Goal: Task Accomplishment & Management: Manage account settings

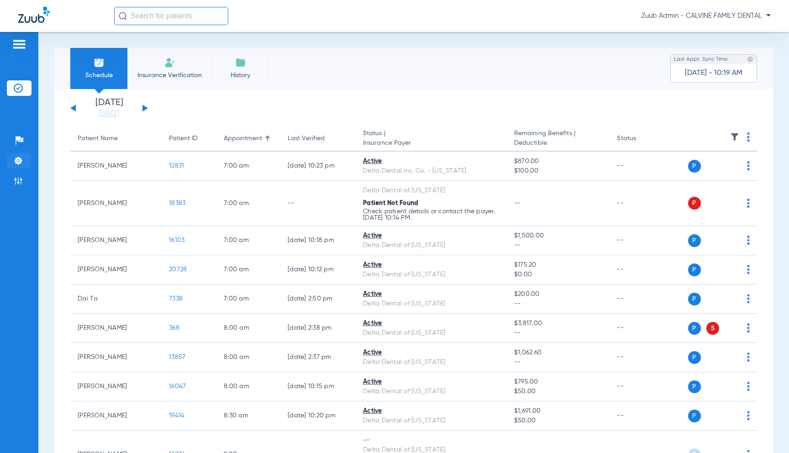
click at [20, 160] on img at bounding box center [18, 160] width 9 height 9
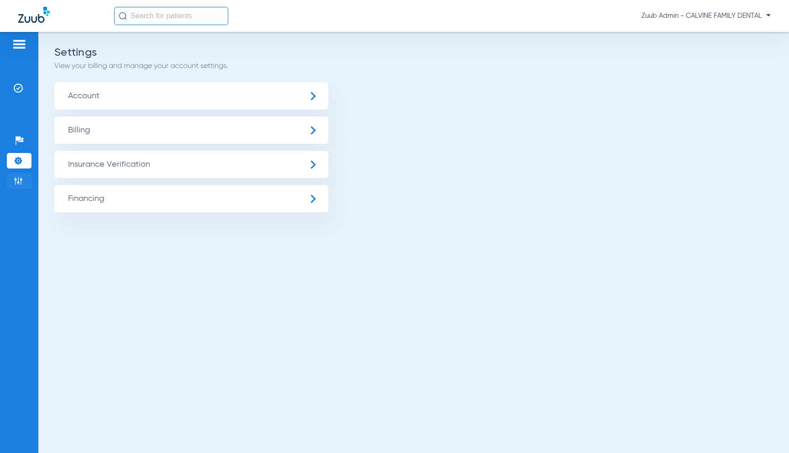
click at [20, 182] on img at bounding box center [18, 180] width 9 height 9
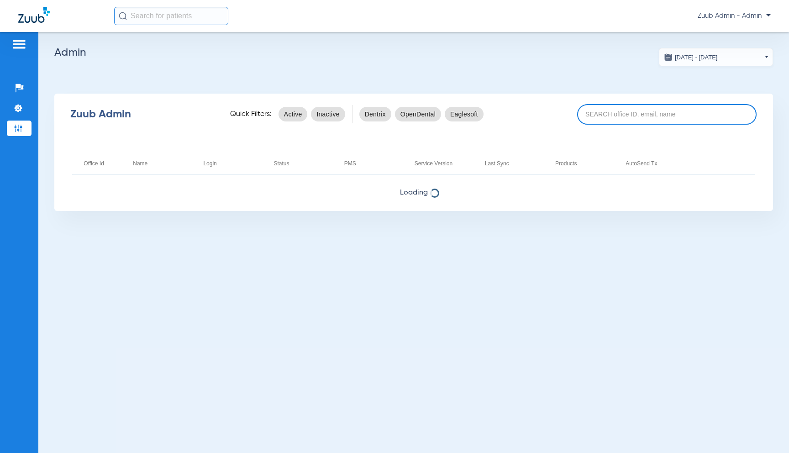
click at [604, 115] on input at bounding box center [667, 114] width 180 height 21
paste input "Jacaranda Smiles - [GEOGRAPHIC_DATA] | VPO"
drag, startPoint x: 637, startPoint y: 115, endPoint x: 757, endPoint y: 116, distance: 119.7
click at [757, 116] on div "Zuub Admin Quick Filters: Active Inactive Dentrix OpenDental Eaglesoft Jacarand…" at bounding box center [413, 114] width 719 height 37
type input "Jacaranda Smiles"
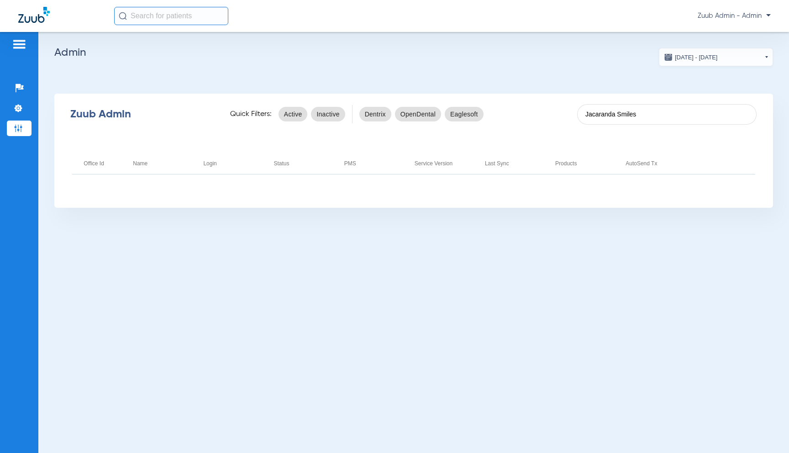
click at [671, 130] on div "Zuub Admin Quick Filters: Active Inactive Dentrix OpenDental Eaglesoft Jacarand…" at bounding box center [413, 114] width 719 height 37
click at [609, 114] on input "Jacaranda Smiles" at bounding box center [667, 114] width 180 height 21
click at [616, 114] on input "Jacaranda Smiles" at bounding box center [667, 114] width 180 height 21
drag, startPoint x: 624, startPoint y: 115, endPoint x: 629, endPoint y: 116, distance: 5.2
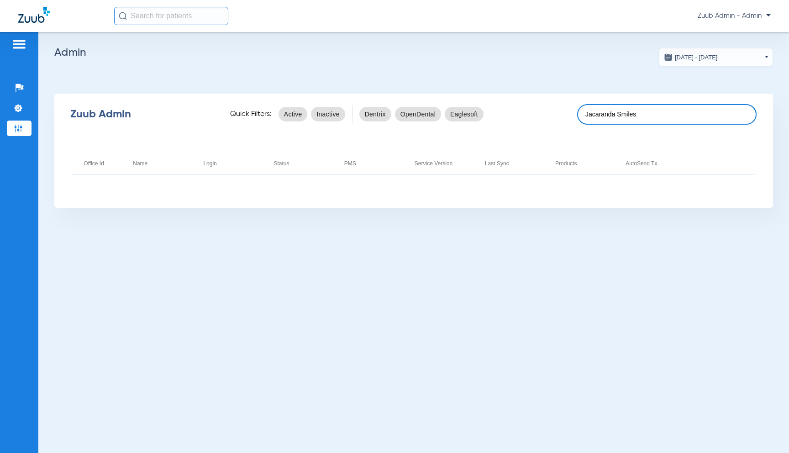
click at [626, 116] on input "Jacaranda Smiles" at bounding box center [667, 114] width 180 height 21
drag, startPoint x: 646, startPoint y: 120, endPoint x: 564, endPoint y: 115, distance: 82.4
click at [564, 115] on div "Zuub Admin Quick Filters: Active Inactive Dentrix OpenDental Eaglesoft Jacarand…" at bounding box center [413, 114] width 719 height 37
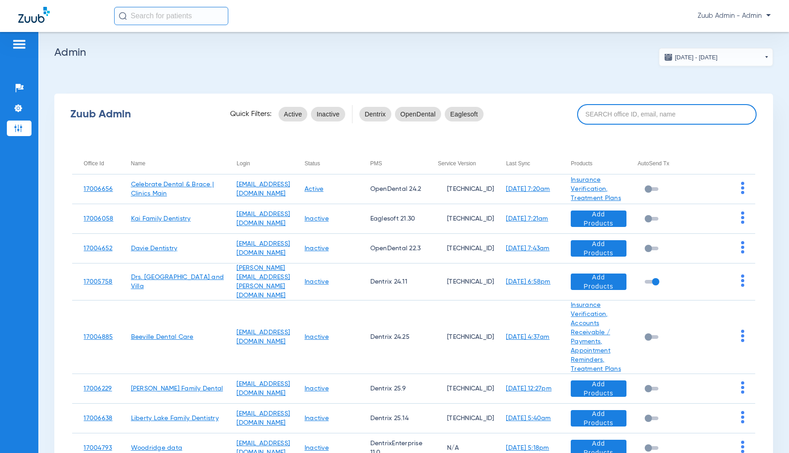
click at [605, 116] on input at bounding box center [667, 114] width 180 height 21
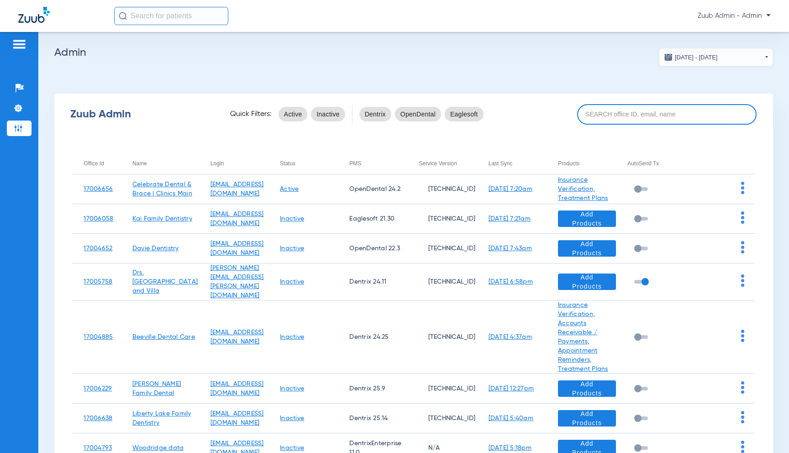
paste input "j"
click at [611, 113] on input at bounding box center [667, 114] width 180 height 21
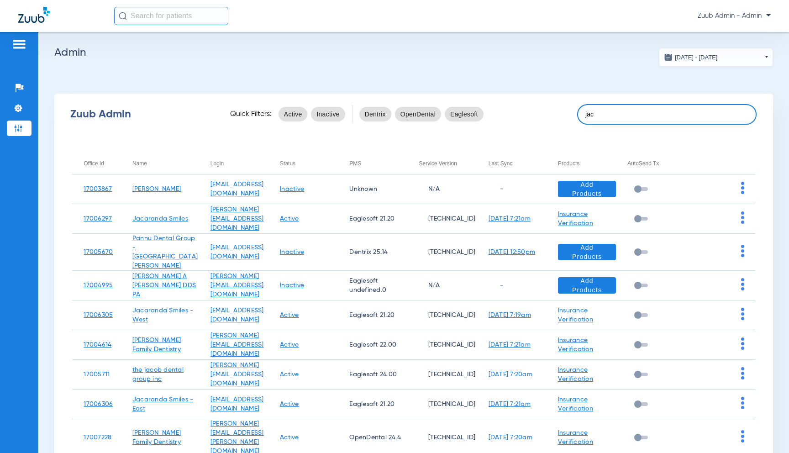
click at [606, 112] on input "jac" at bounding box center [667, 114] width 180 height 21
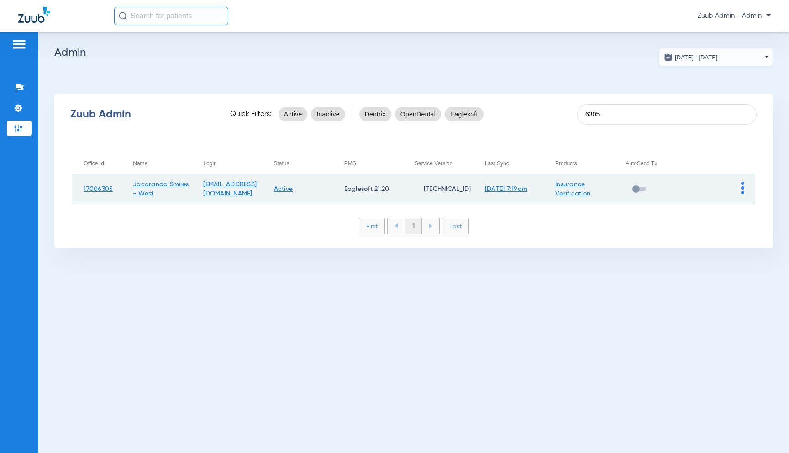
type input "6305"
click at [743, 189] on img at bounding box center [742, 188] width 3 height 12
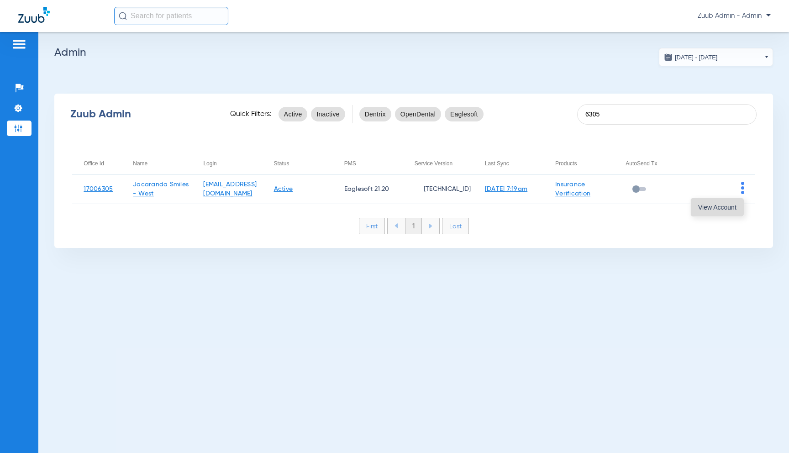
click at [720, 208] on span "View Account" at bounding box center [717, 207] width 38 height 6
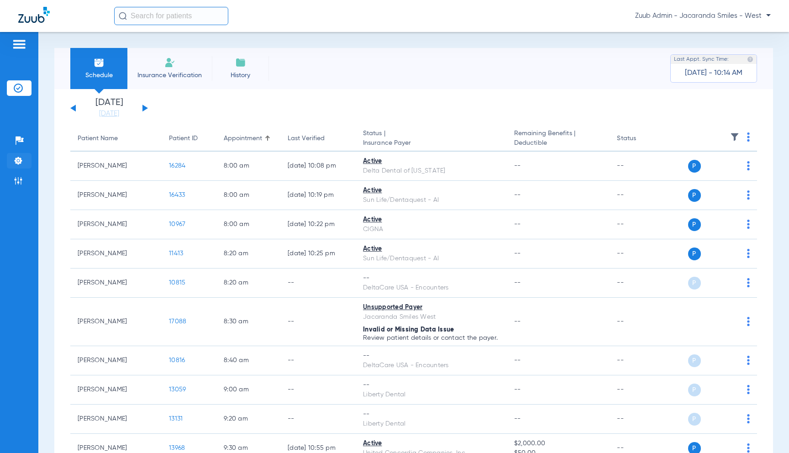
click at [20, 162] on img at bounding box center [18, 160] width 9 height 9
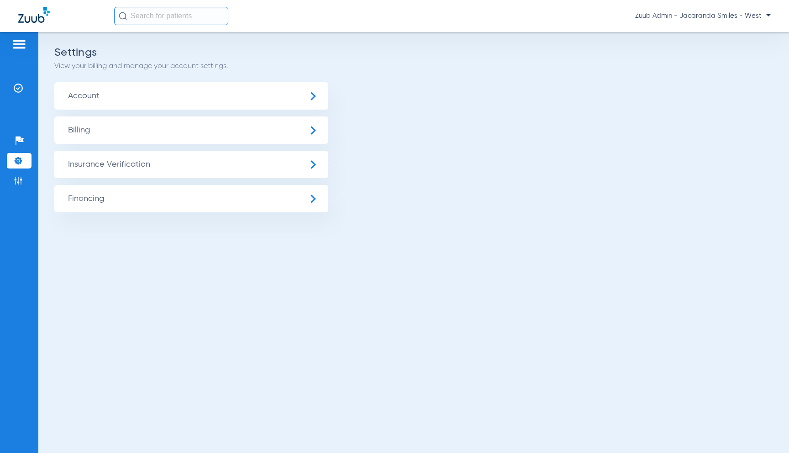
click at [106, 171] on span "Insurance Verification" at bounding box center [191, 164] width 274 height 27
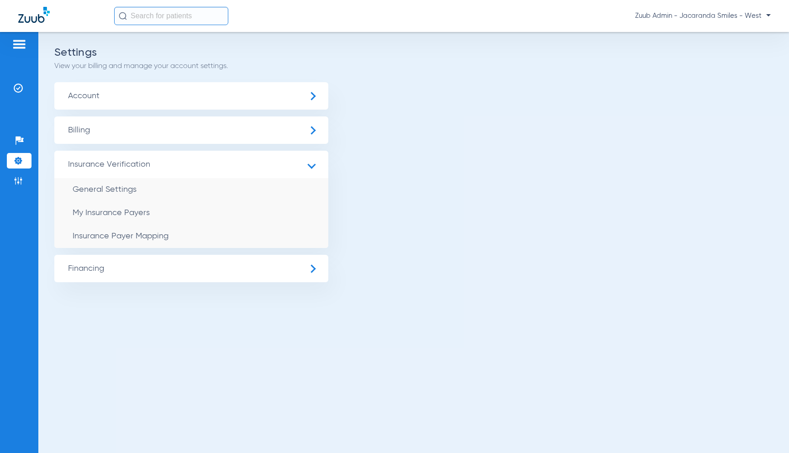
click at [196, 245] on li "Insurance Payer Mapping" at bounding box center [191, 236] width 274 height 23
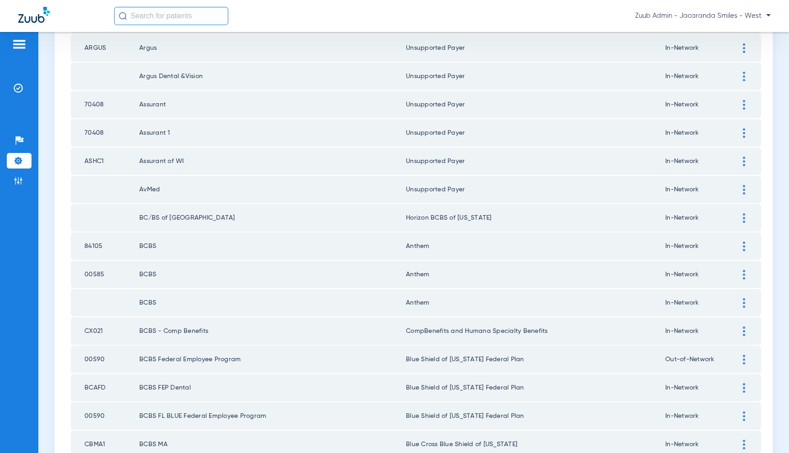
scroll to position [1198, 0]
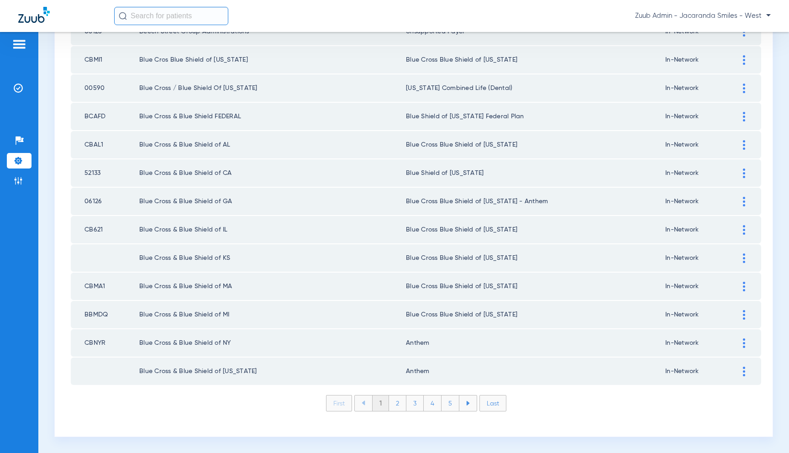
click at [493, 403] on li "Last" at bounding box center [493, 403] width 27 height 16
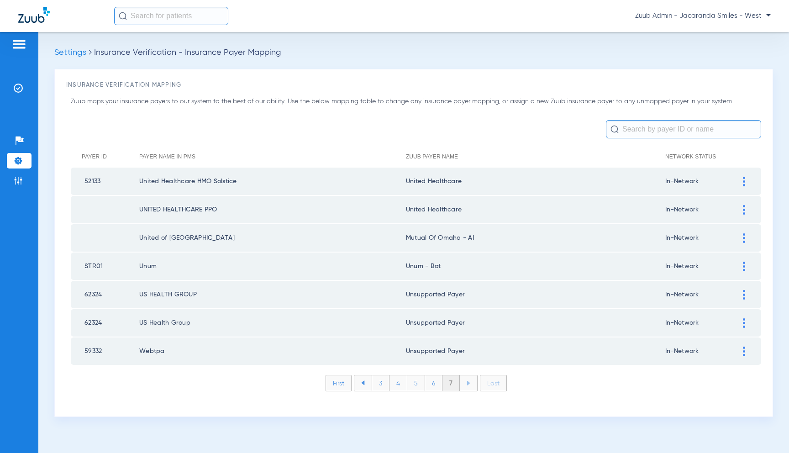
scroll to position [0, 0]
click at [22, 181] on img at bounding box center [18, 180] width 9 height 9
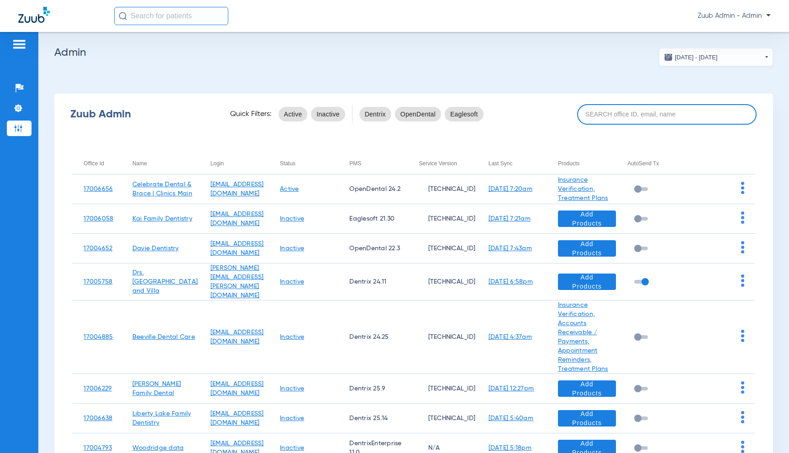
click at [643, 115] on input at bounding box center [667, 114] width 180 height 21
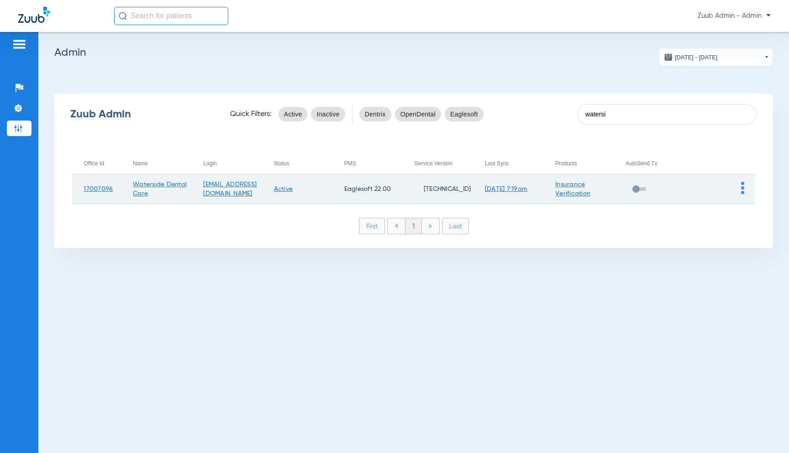
type input "watersi"
click at [743, 188] on img at bounding box center [742, 188] width 3 height 12
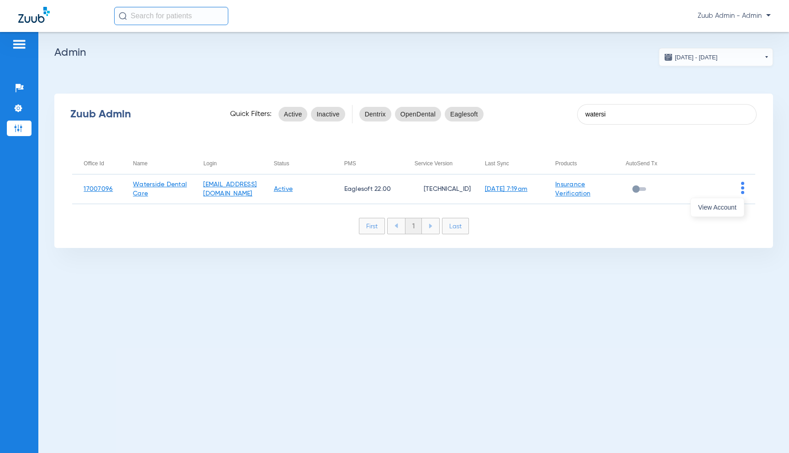
click at [730, 207] on span "View Account" at bounding box center [717, 207] width 38 height 6
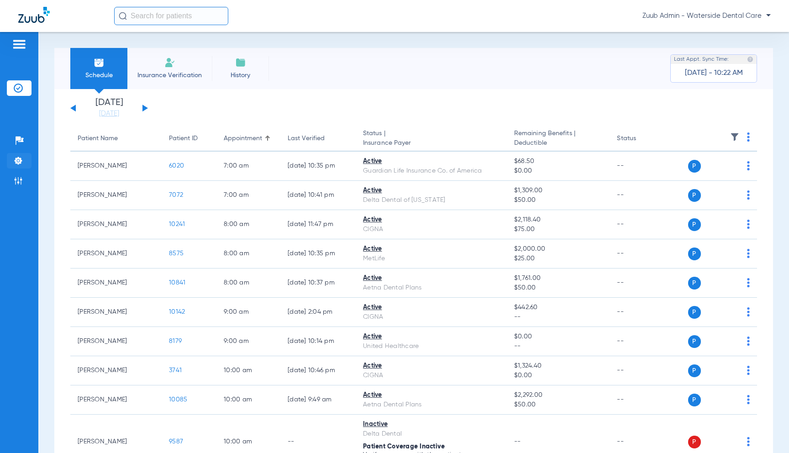
click at [17, 163] on img at bounding box center [18, 160] width 9 height 9
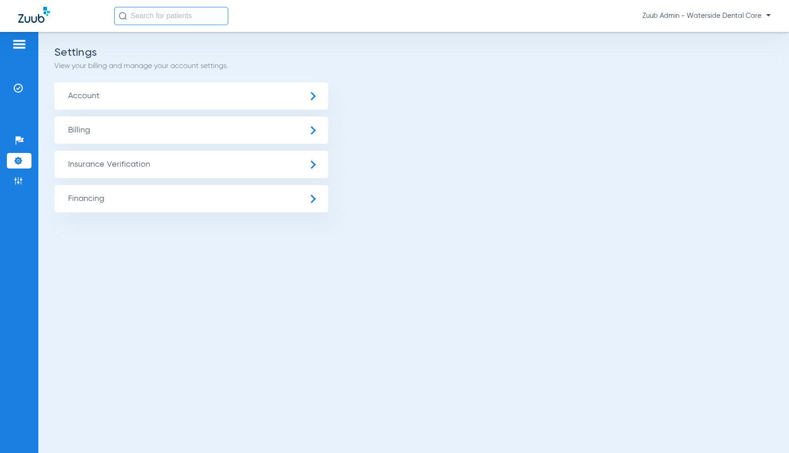
drag, startPoint x: 161, startPoint y: 169, endPoint x: 165, endPoint y: 173, distance: 5.6
click at [161, 169] on span "Insurance Verification" at bounding box center [191, 164] width 274 height 27
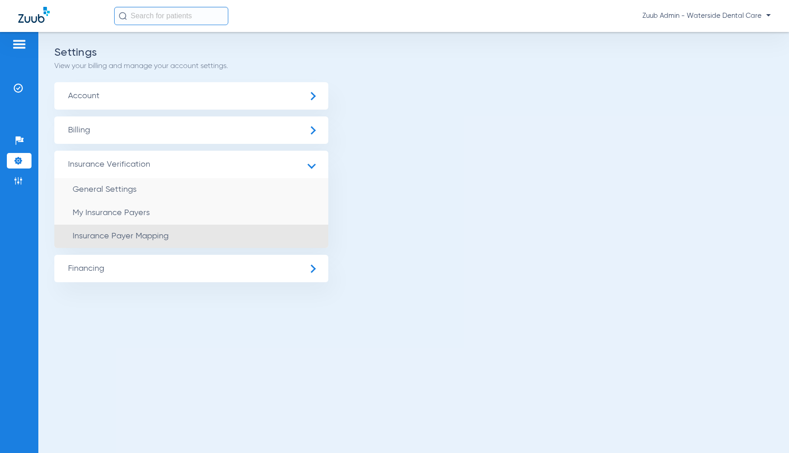
click at [223, 228] on li "Insurance Payer Mapping" at bounding box center [191, 236] width 274 height 23
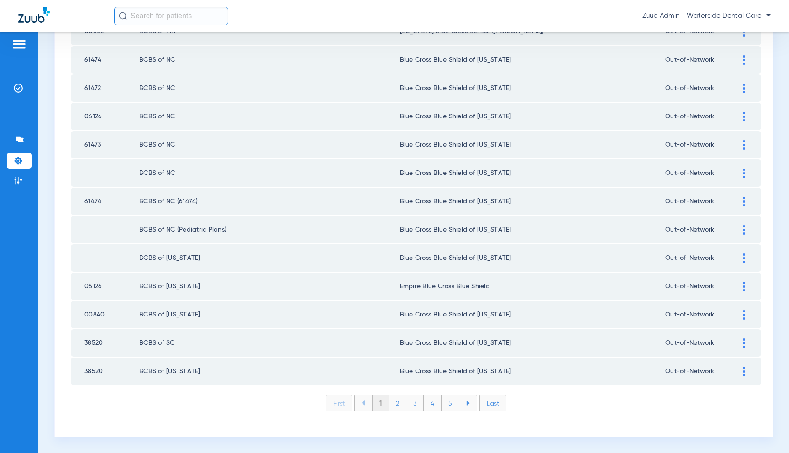
click at [492, 405] on li "Last" at bounding box center [493, 403] width 27 height 16
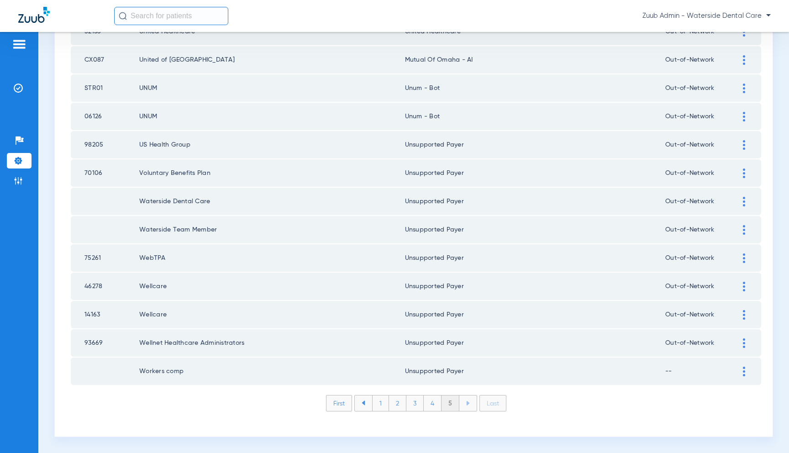
scroll to position [858, 0]
click at [18, 180] on img at bounding box center [18, 180] width 9 height 9
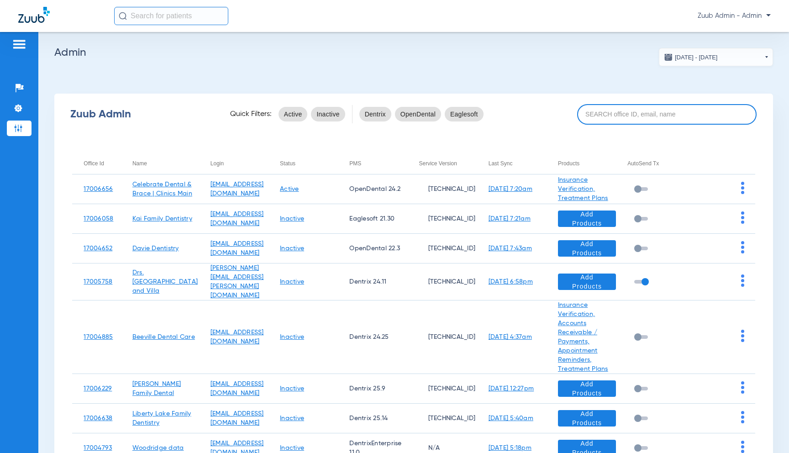
click at [630, 115] on input at bounding box center [667, 114] width 180 height 21
paste input "Farragut"
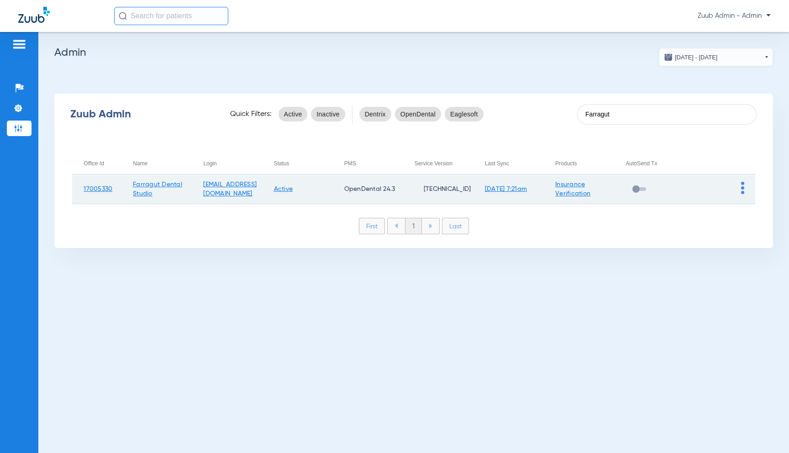
type input "Farragut"
click at [742, 187] on img at bounding box center [742, 188] width 3 height 12
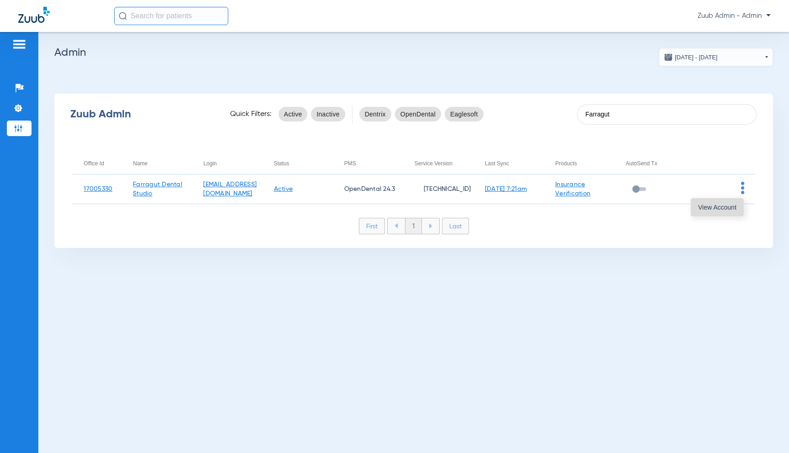
click at [733, 206] on span "View Account" at bounding box center [717, 207] width 38 height 6
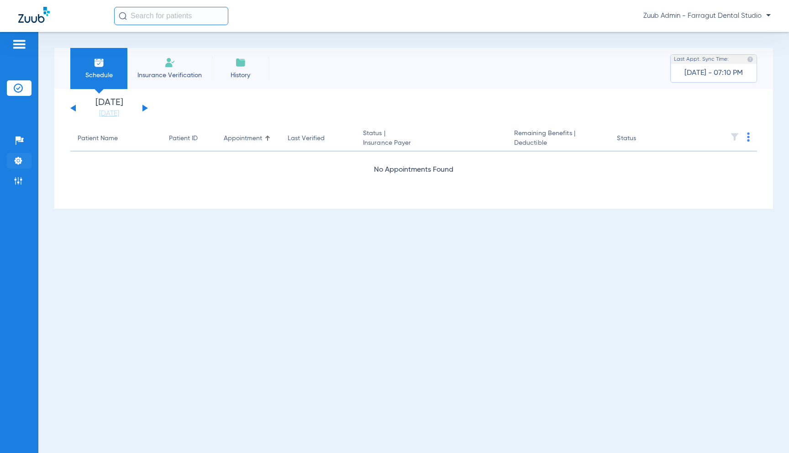
click at [20, 157] on img at bounding box center [18, 160] width 9 height 9
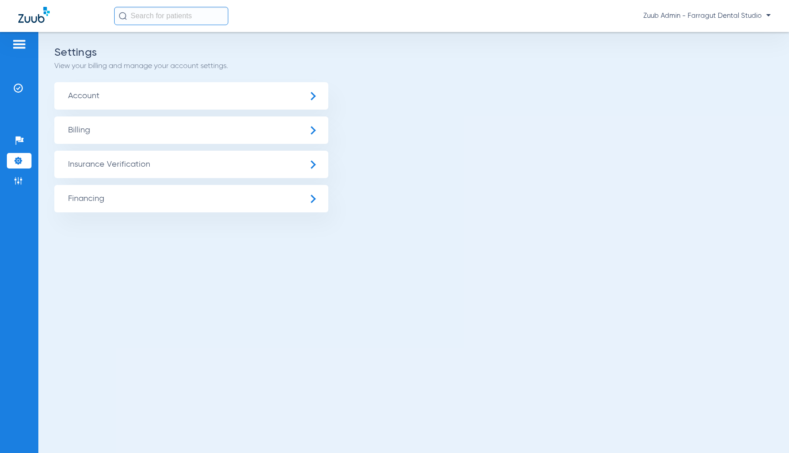
click at [84, 162] on span "Insurance Verification" at bounding box center [191, 164] width 274 height 27
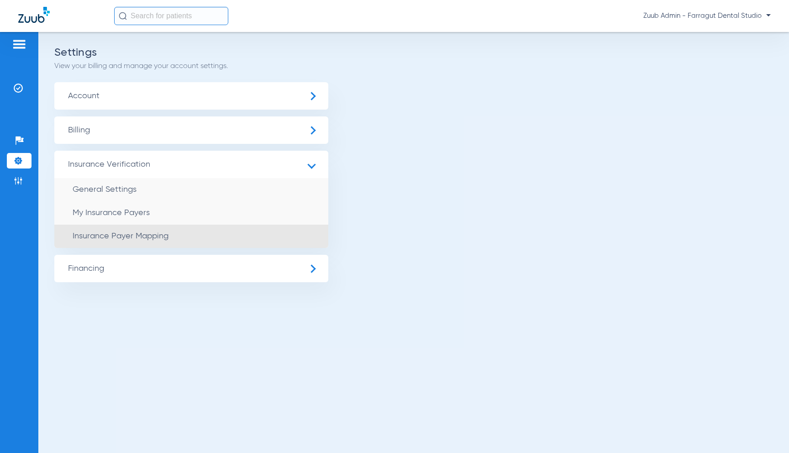
click at [146, 232] on span "Insurance Payer Mapping" at bounding box center [121, 236] width 96 height 8
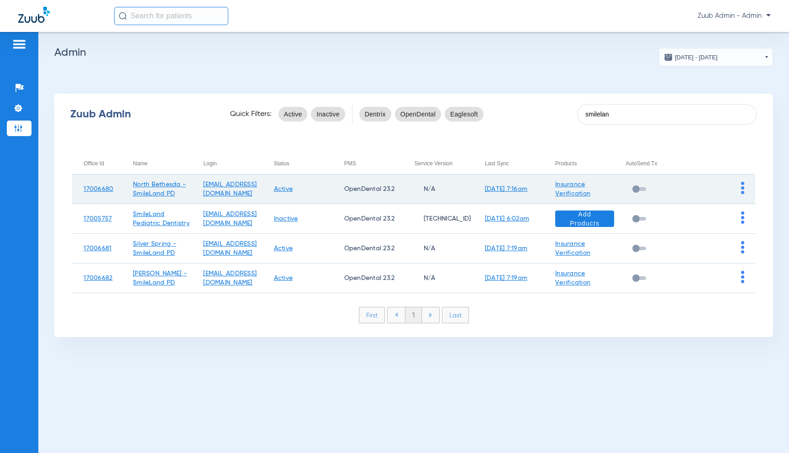
type input "smilelan"
click at [743, 189] on img at bounding box center [742, 188] width 3 height 12
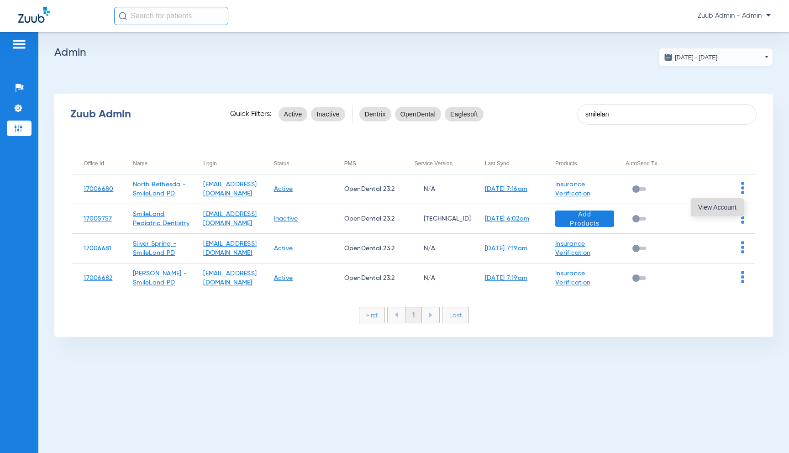
click at [725, 206] on span "View Account" at bounding box center [717, 207] width 38 height 6
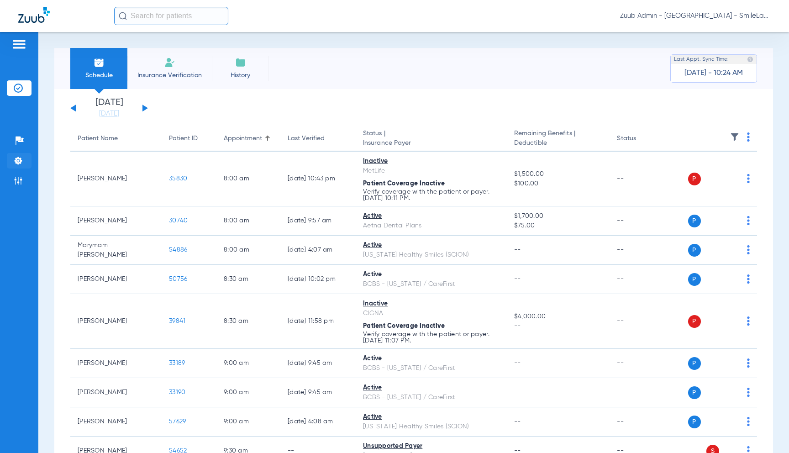
click at [24, 160] on li "Settings" at bounding box center [19, 161] width 25 height 16
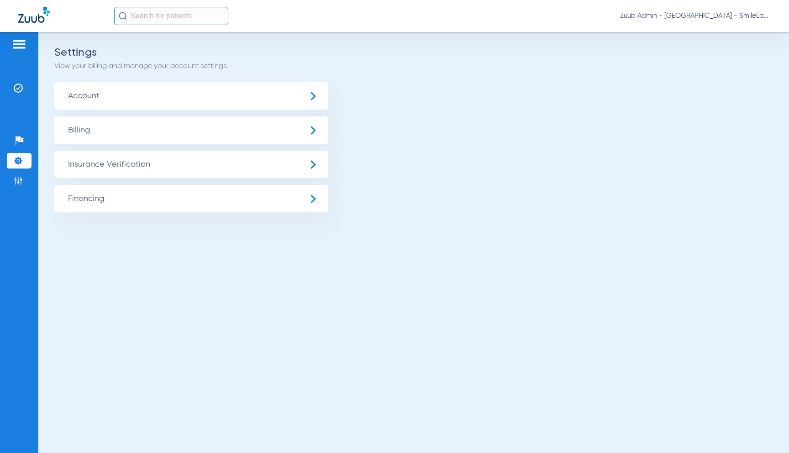
click at [99, 164] on span "Insurance Verification" at bounding box center [191, 164] width 274 height 27
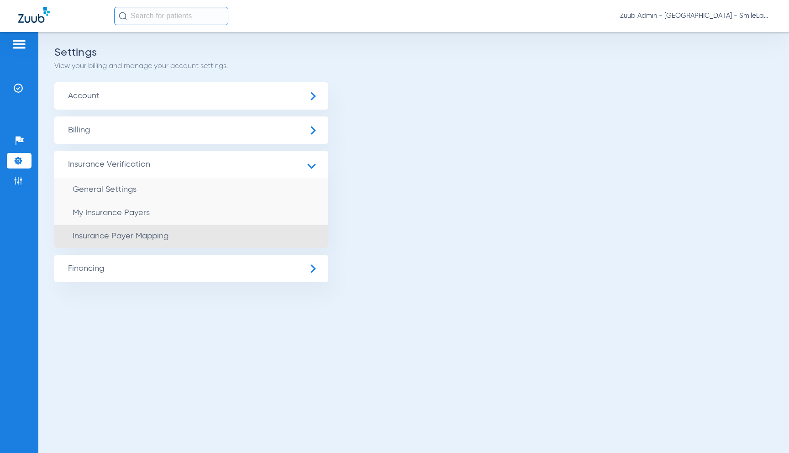
click at [190, 237] on li "Insurance Payer Mapping" at bounding box center [191, 236] width 274 height 23
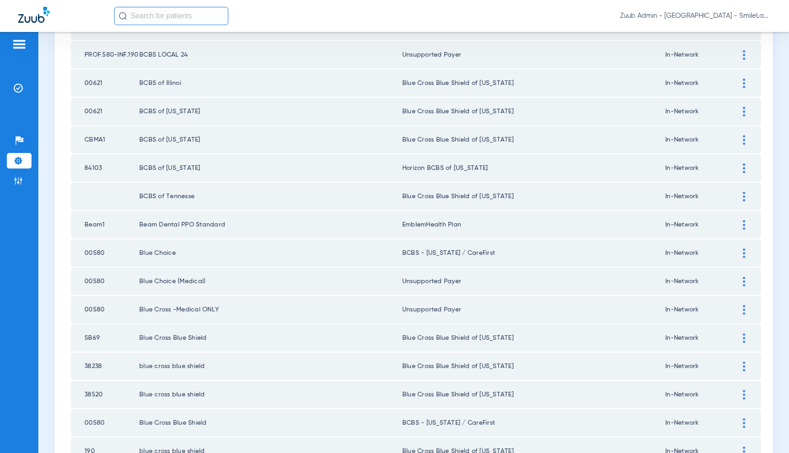
scroll to position [1198, 0]
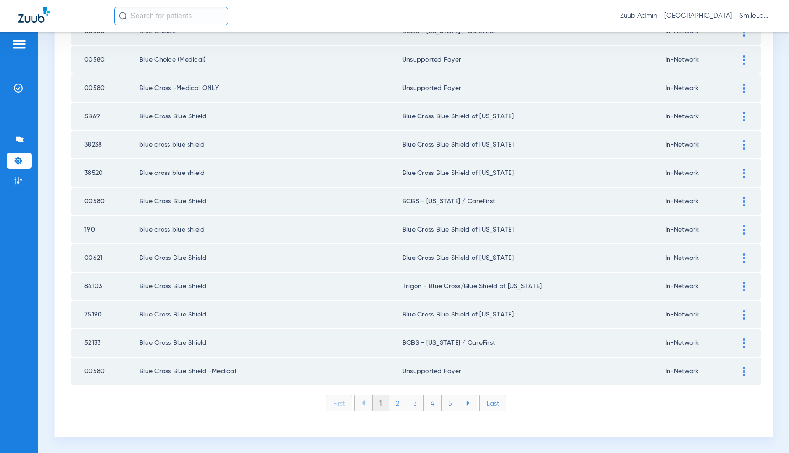
click at [490, 402] on li "Last" at bounding box center [493, 403] width 27 height 16
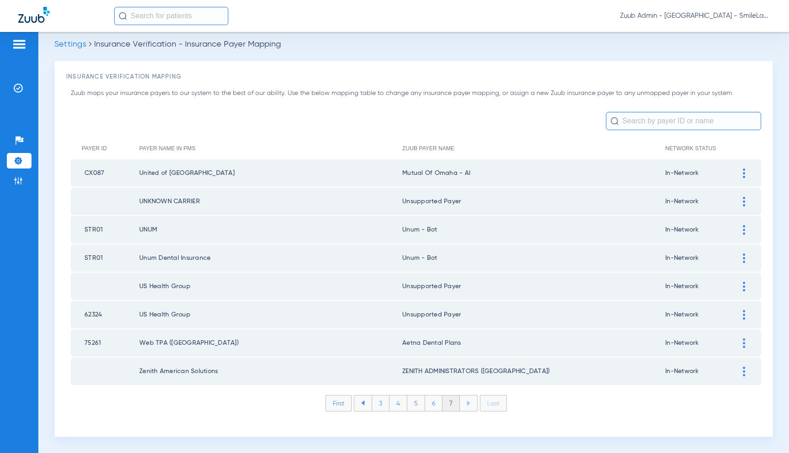
scroll to position [8, 0]
click at [20, 182] on img at bounding box center [18, 180] width 9 height 9
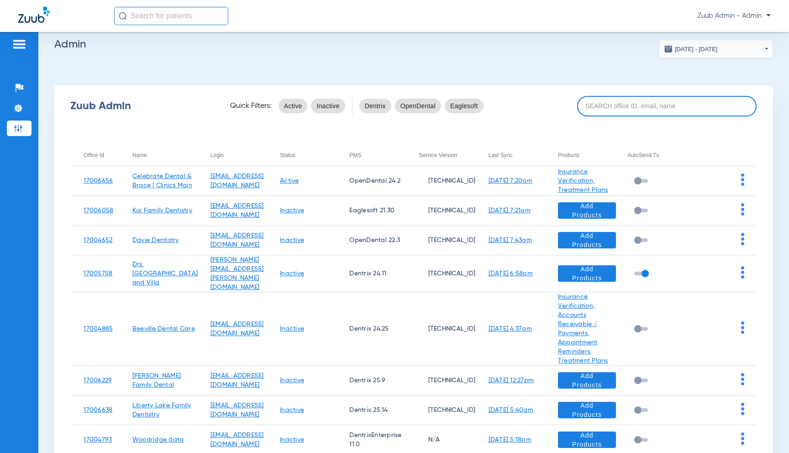
click at [604, 106] on input at bounding box center [667, 106] width 180 height 21
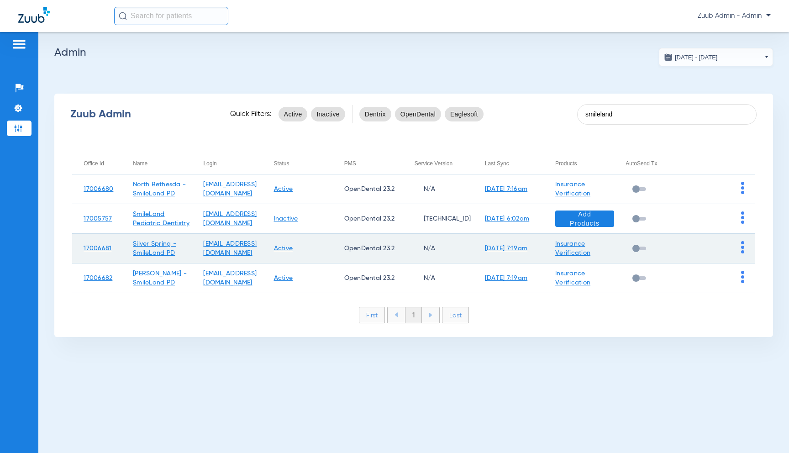
type input "smileland"
click at [743, 247] on img at bounding box center [742, 247] width 3 height 12
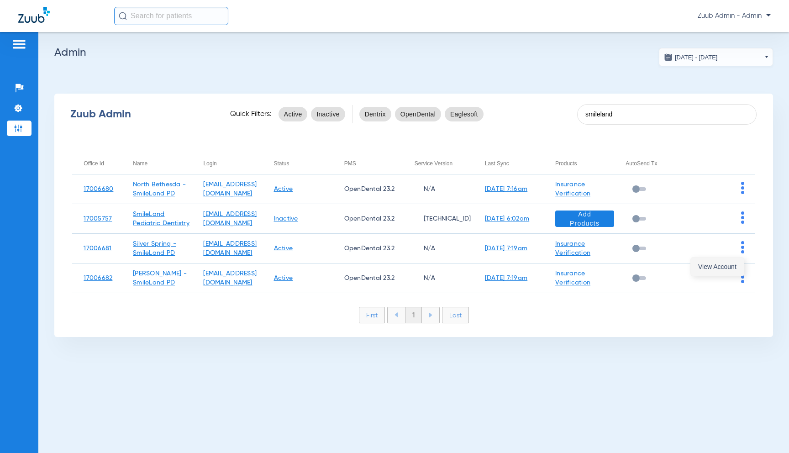
click at [727, 264] on span "View Account" at bounding box center [717, 267] width 38 height 6
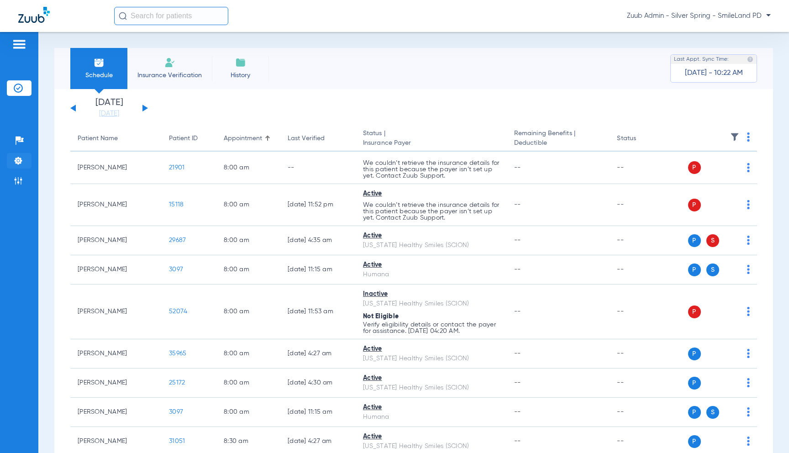
click at [24, 158] on li "Settings" at bounding box center [19, 161] width 25 height 16
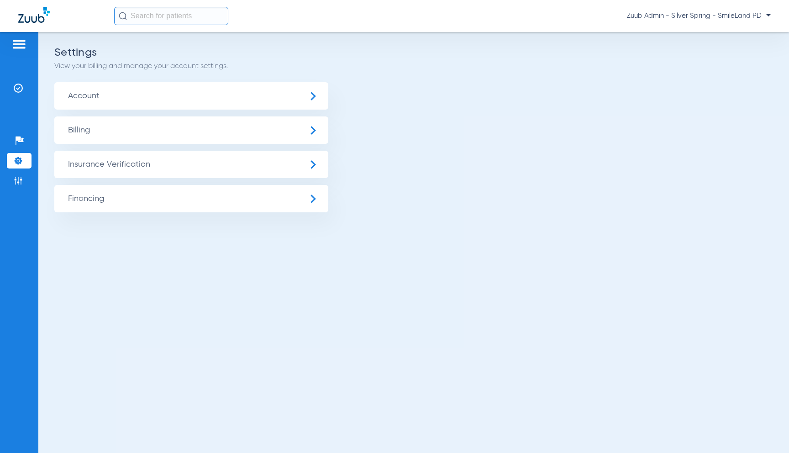
click at [102, 162] on span "Insurance Verification" at bounding box center [191, 164] width 274 height 27
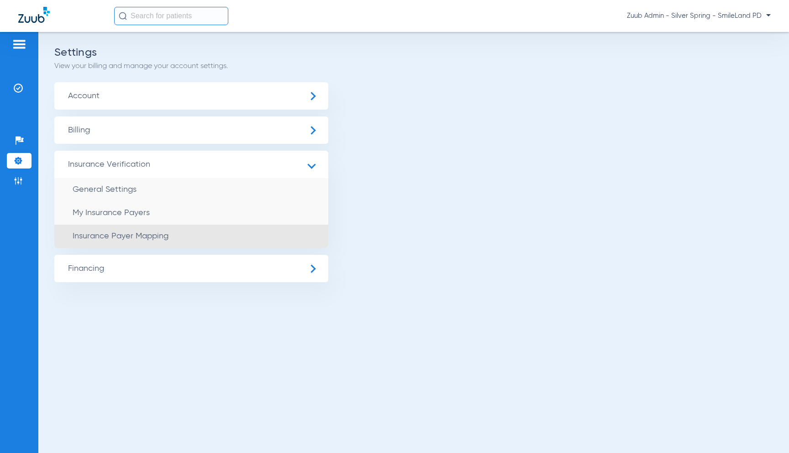
click at [216, 239] on li "Insurance Payer Mapping" at bounding box center [191, 236] width 274 height 23
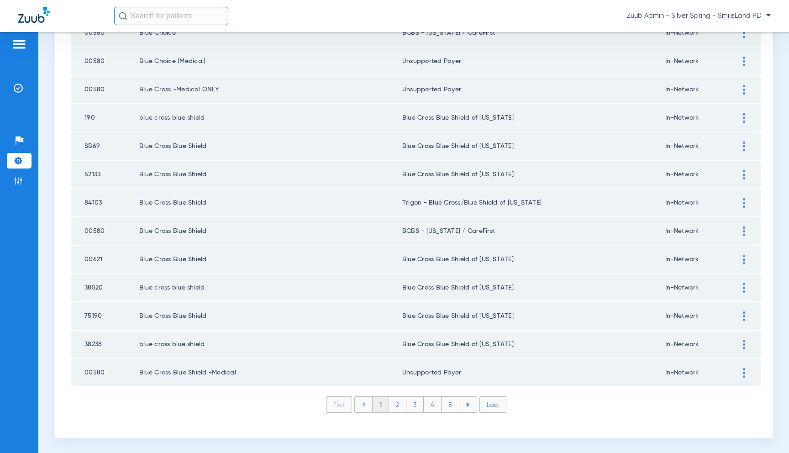
scroll to position [1198, 0]
click at [487, 405] on li "Last" at bounding box center [493, 403] width 27 height 16
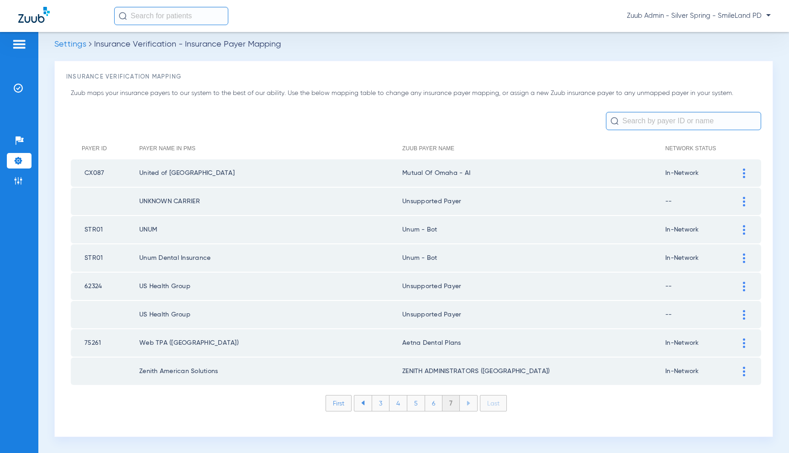
scroll to position [8, 0]
click at [428, 402] on li "6" at bounding box center [433, 404] width 17 height 16
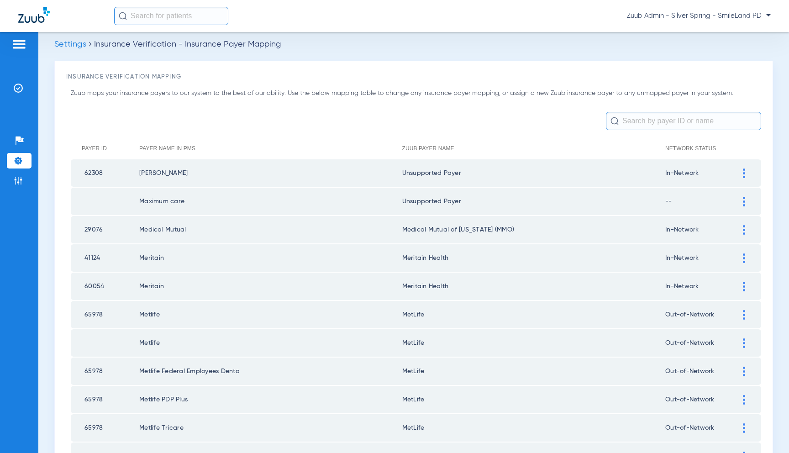
scroll to position [1198, 0]
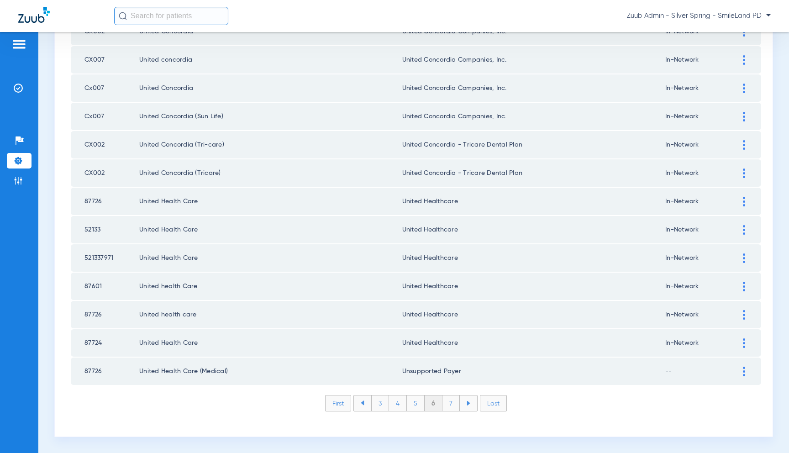
click at [453, 403] on li "7" at bounding box center [451, 404] width 17 height 16
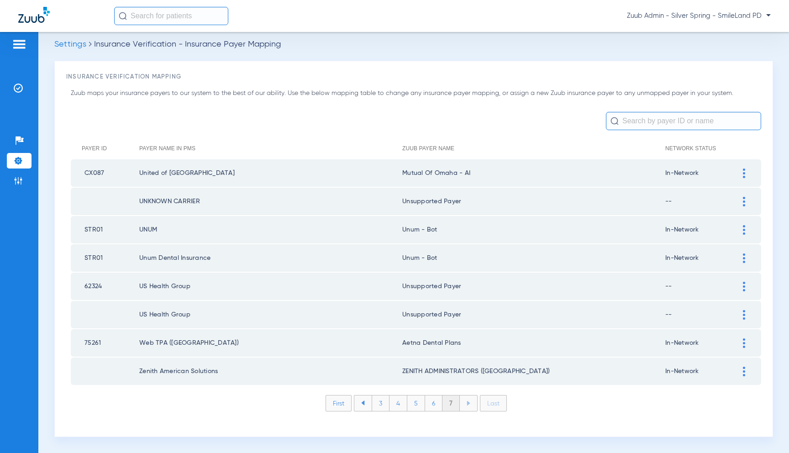
scroll to position [8, 0]
click at [428, 406] on li "6" at bounding box center [433, 404] width 17 height 16
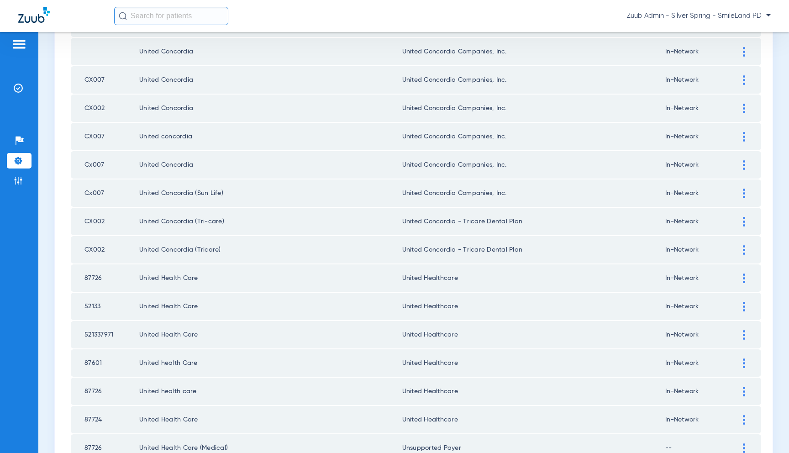
scroll to position [1198, 0]
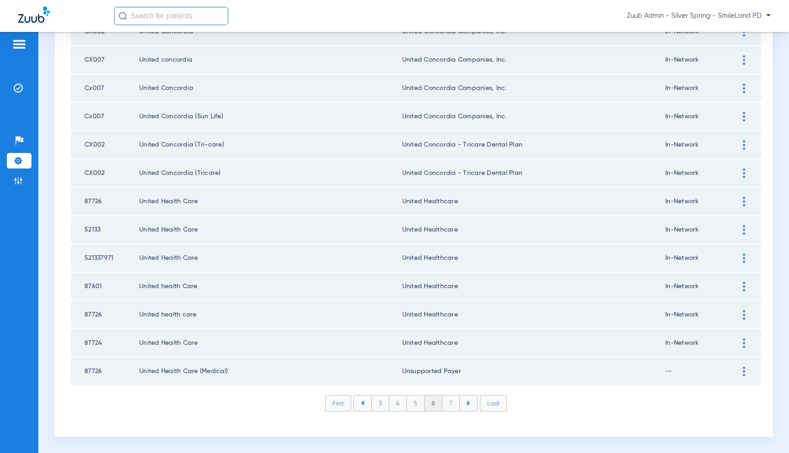
click at [412, 406] on li "5" at bounding box center [416, 404] width 18 height 16
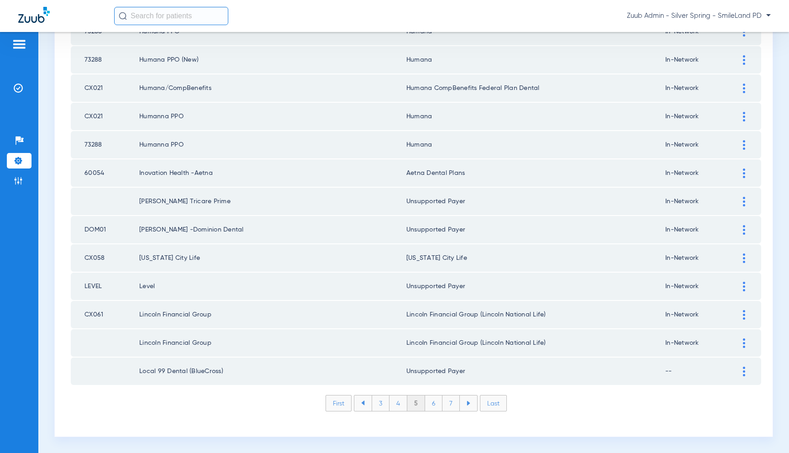
click at [396, 405] on li "4" at bounding box center [399, 404] width 18 height 16
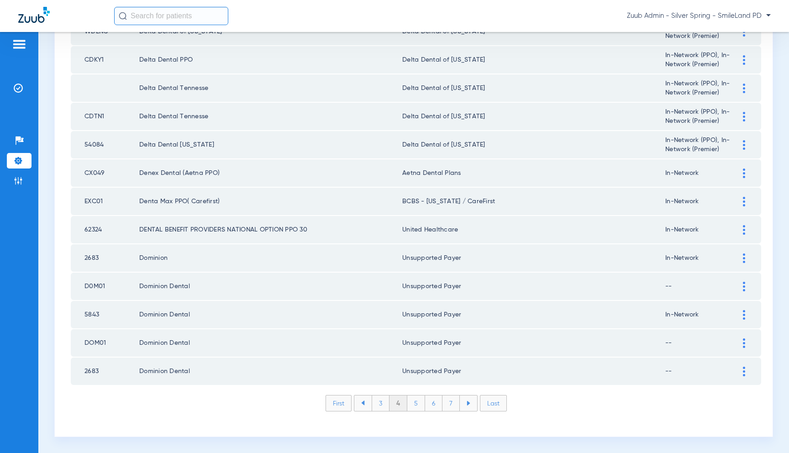
click at [377, 404] on li "3" at bounding box center [381, 404] width 18 height 16
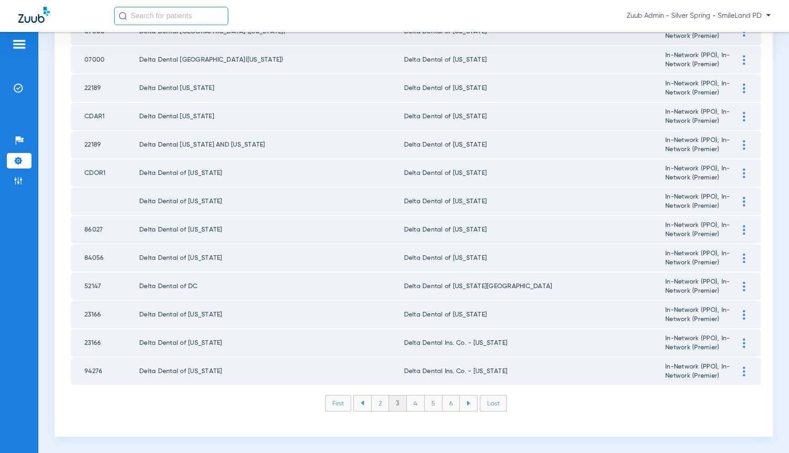
click at [375, 403] on li "2" at bounding box center [380, 404] width 18 height 16
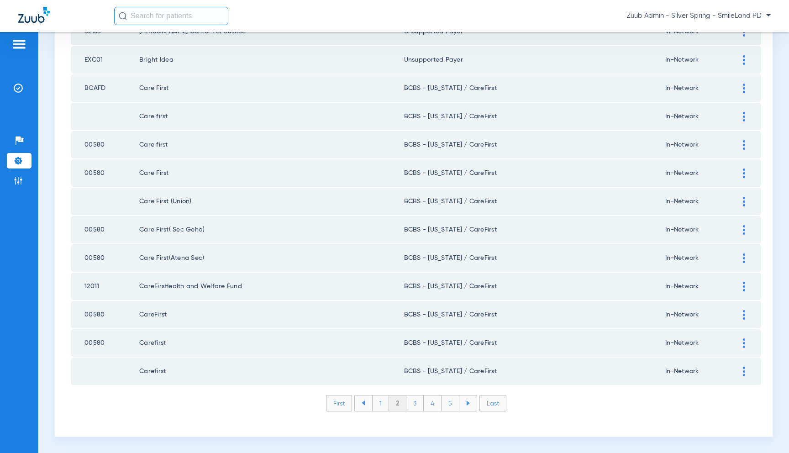
click at [375, 407] on li "1" at bounding box center [380, 404] width 17 height 16
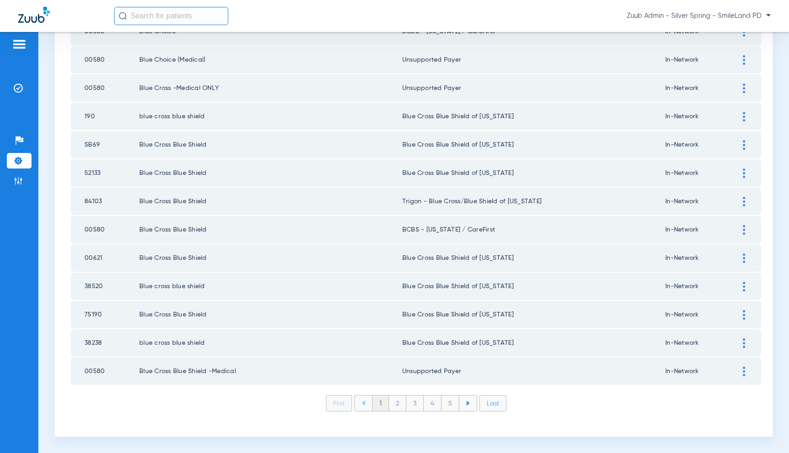
drag, startPoint x: 20, startPoint y: 91, endPoint x: 47, endPoint y: 100, distance: 28.6
click at [20, 91] on img at bounding box center [18, 88] width 9 height 9
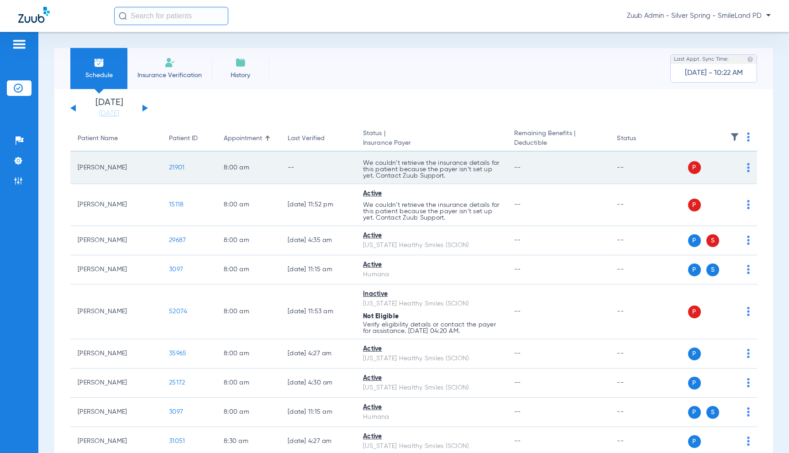
drag, startPoint x: 94, startPoint y: 166, endPoint x: 85, endPoint y: 166, distance: 9.1
click at [79, 165] on td "Corbin Snyder" at bounding box center [115, 168] width 91 height 32
drag, startPoint x: 191, startPoint y: 168, endPoint x: 168, endPoint y: 167, distance: 22.8
click at [168, 167] on td "21901" at bounding box center [189, 168] width 55 height 32
copy span "21901"
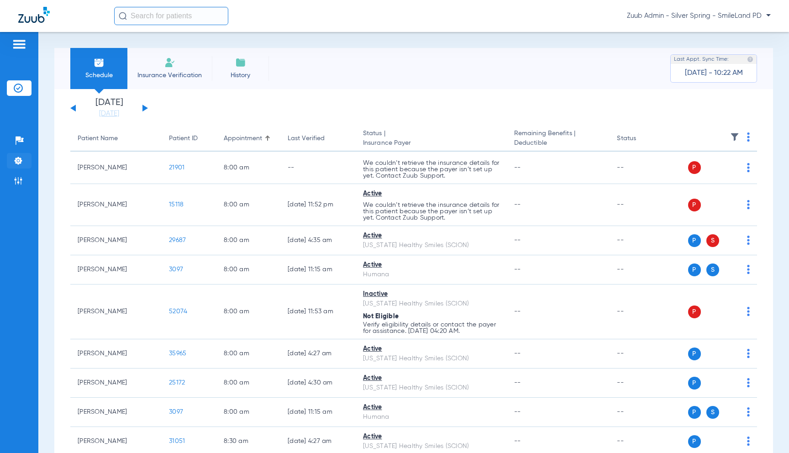
click at [27, 163] on li "Settings" at bounding box center [19, 161] width 25 height 16
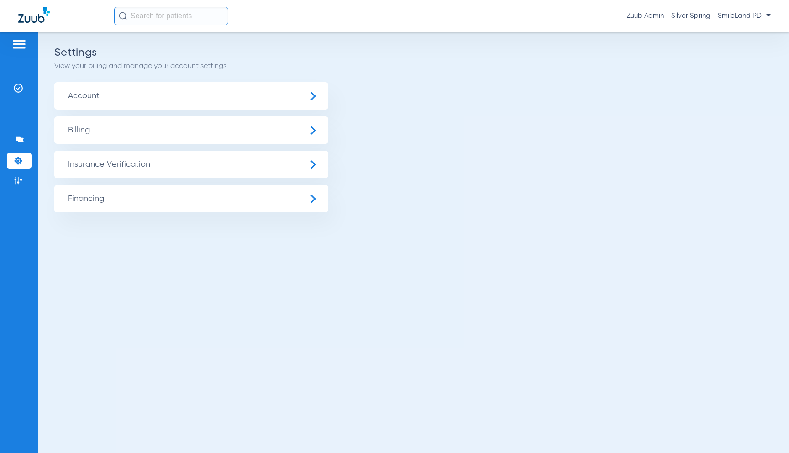
click at [135, 95] on span "Account" at bounding box center [191, 95] width 274 height 27
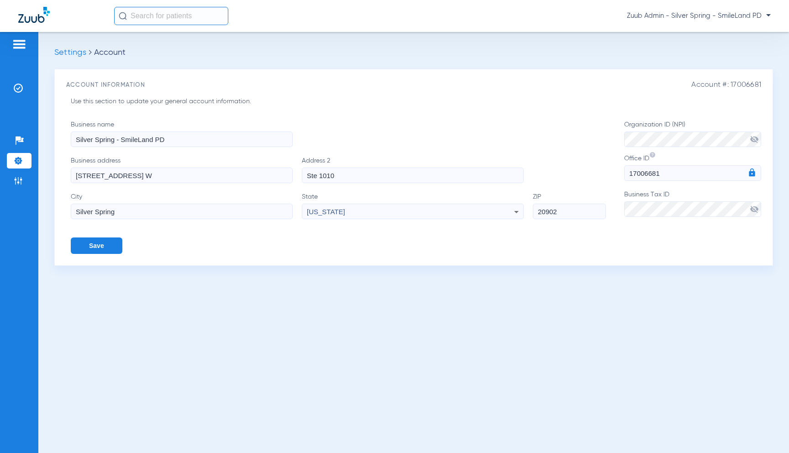
click at [18, 164] on img at bounding box center [18, 160] width 9 height 9
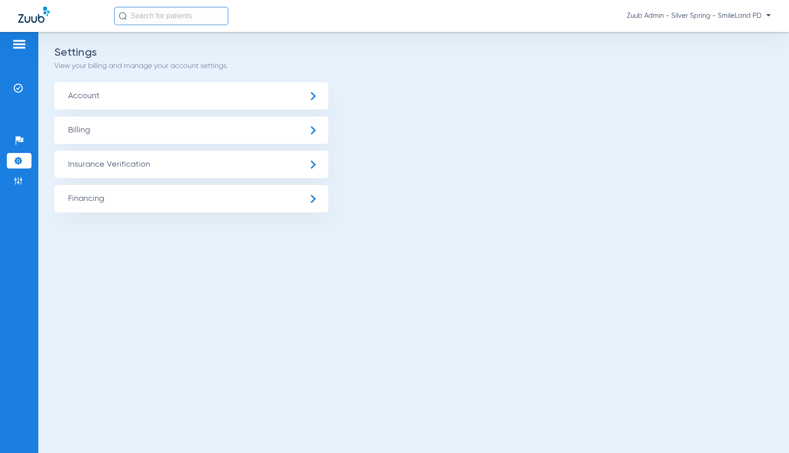
click at [96, 160] on span "Insurance Verification" at bounding box center [191, 164] width 274 height 27
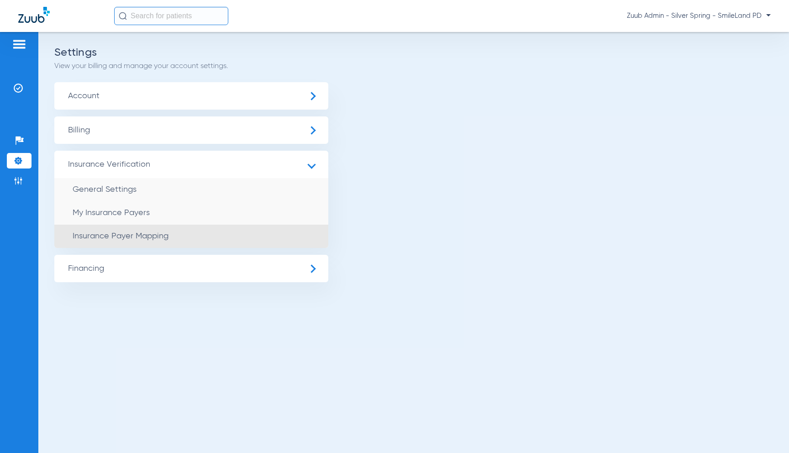
click at [173, 231] on li "Insurance Payer Mapping" at bounding box center [191, 236] width 274 height 23
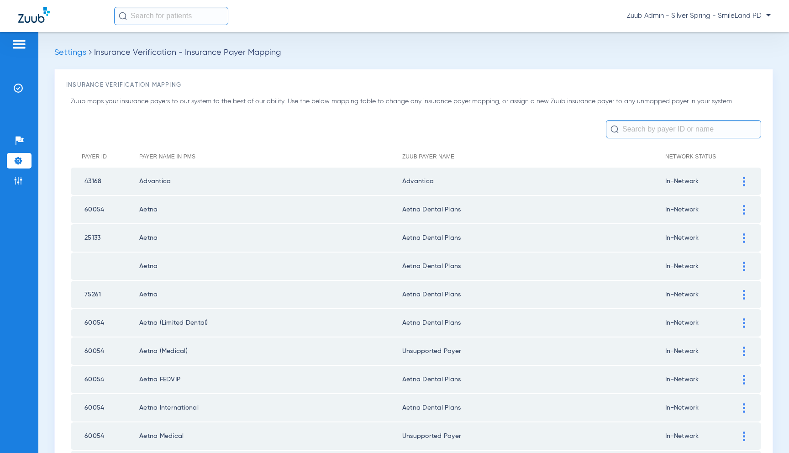
click at [636, 128] on input "text" at bounding box center [683, 129] width 155 height 18
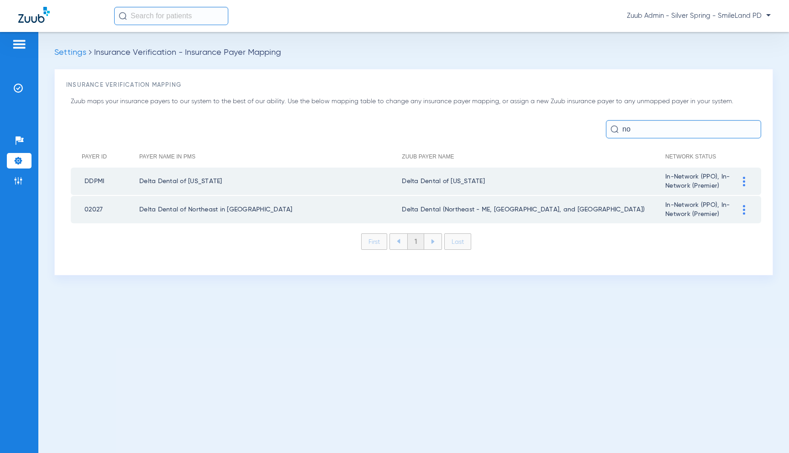
type input "n"
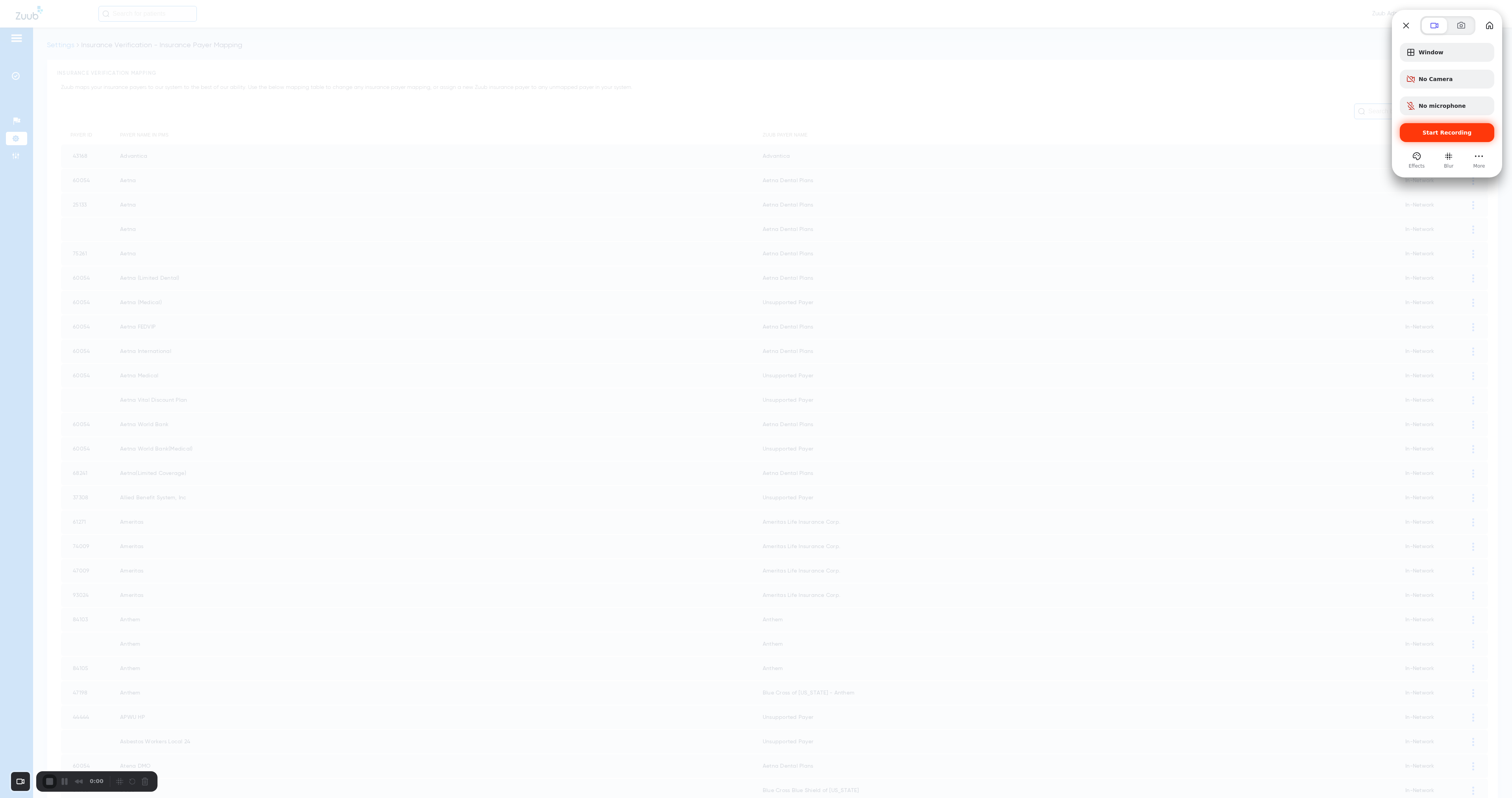
click at [680, 136] on div "Start Recording" at bounding box center [1447, 133] width 95 height 19
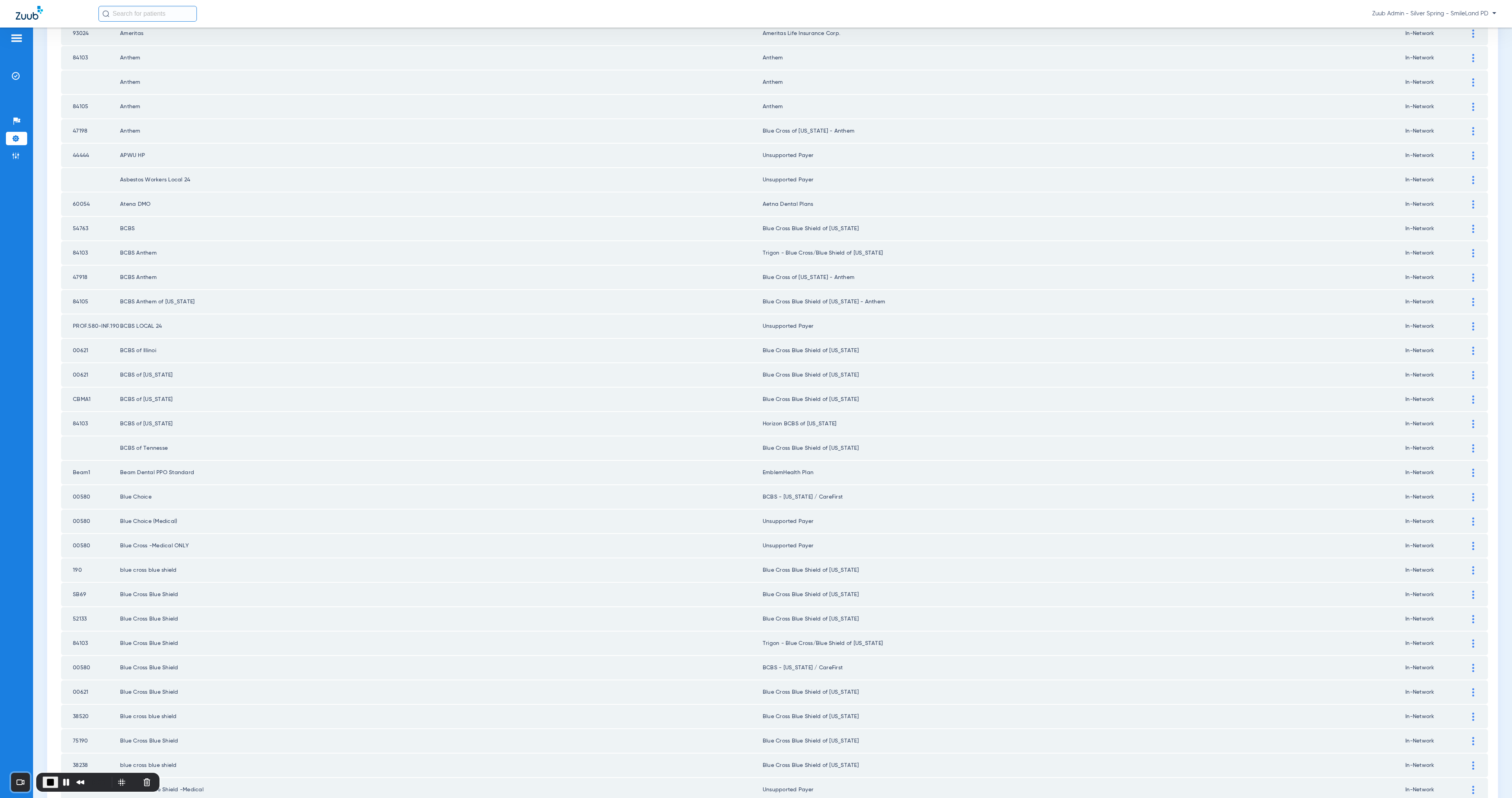
scroll to position [584, 0]
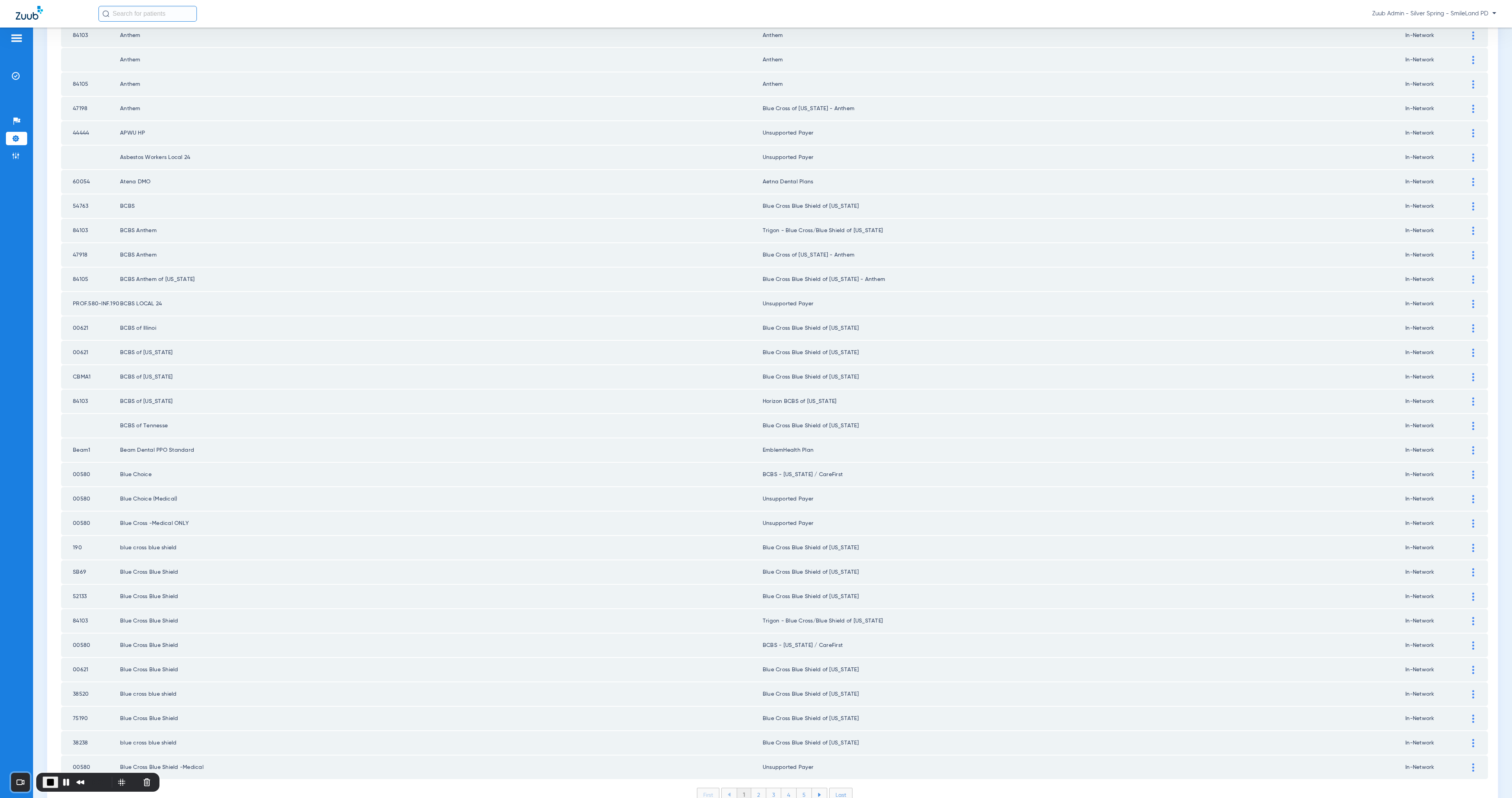
click at [680, 390] on li "2" at bounding box center [759, 795] width 15 height 14
click at [680, 390] on li "3" at bounding box center [773, 795] width 15 height 14
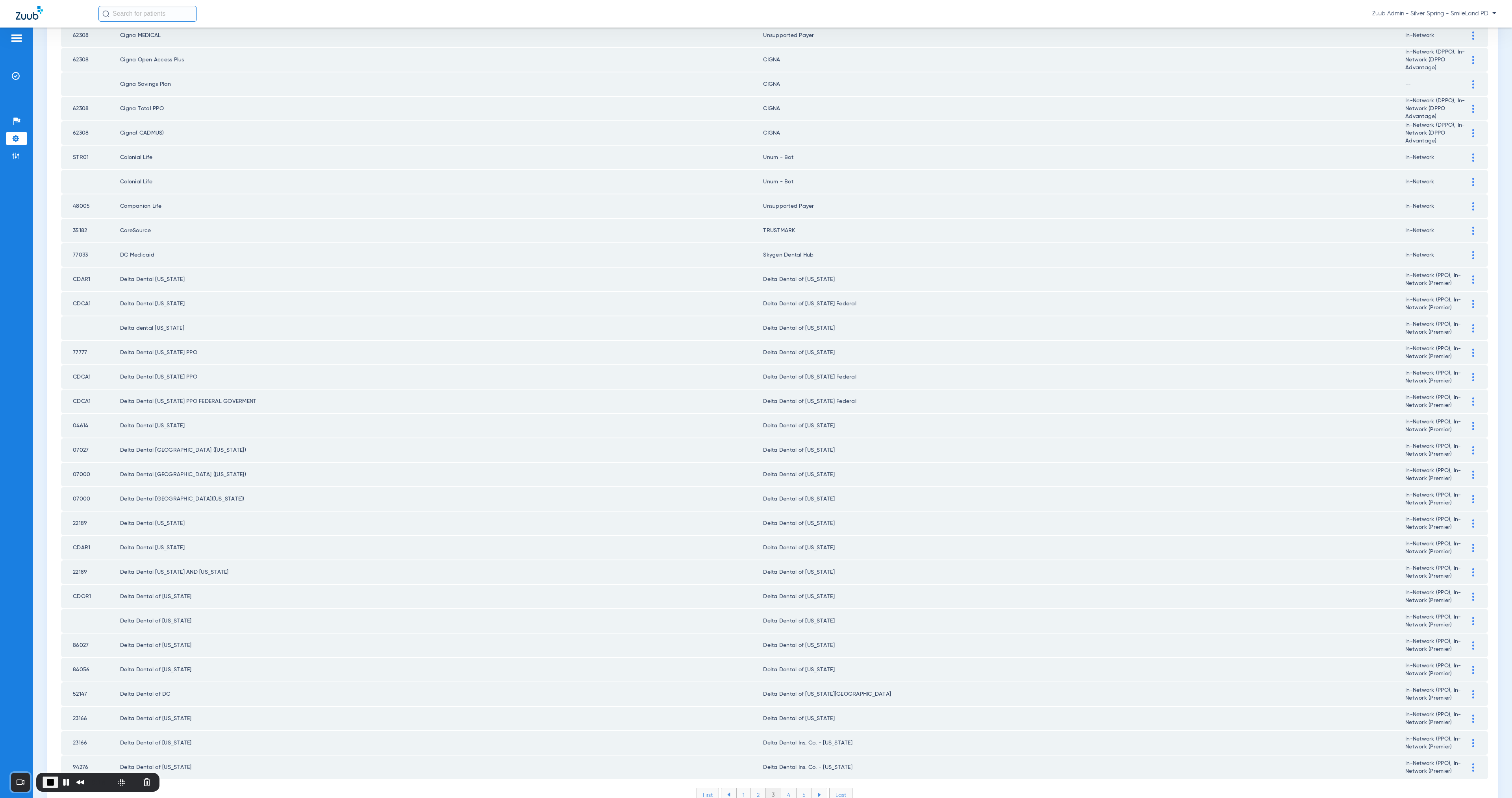
click at [680, 390] on li "4" at bounding box center [789, 795] width 16 height 14
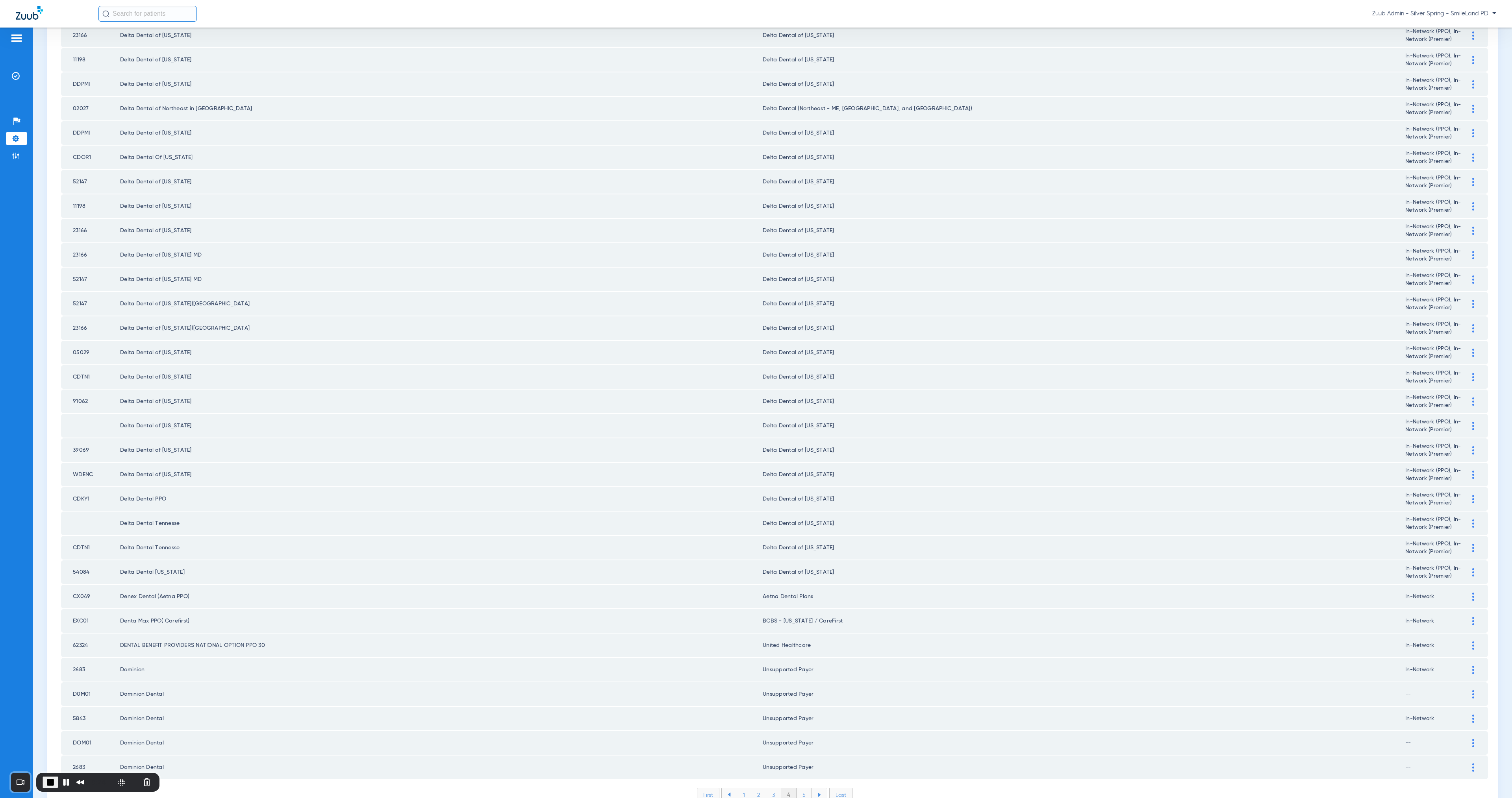
click at [680, 390] on li "5" at bounding box center [804, 795] width 16 height 14
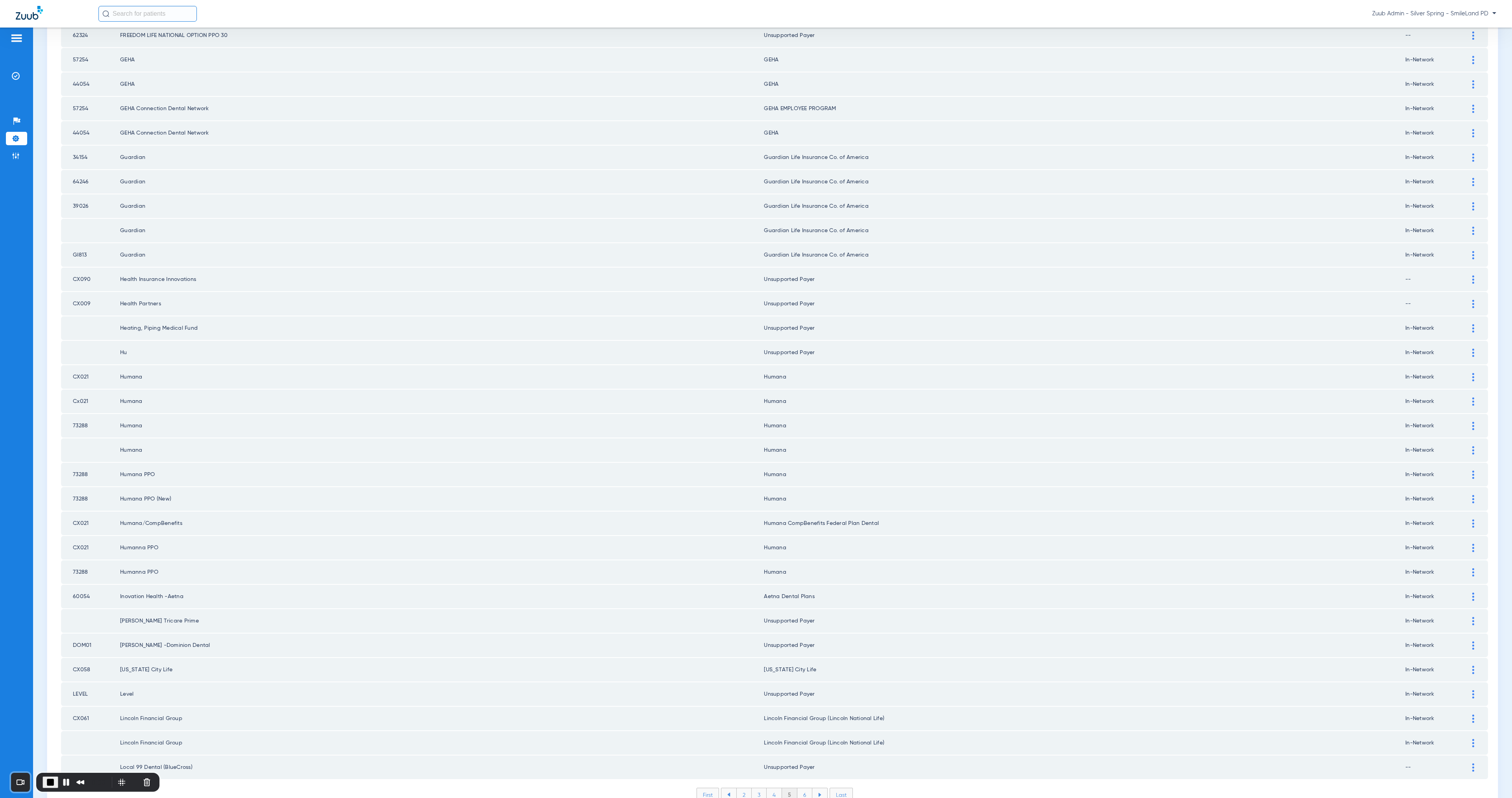
click at [680, 390] on li "6" at bounding box center [804, 795] width 15 height 14
click at [680, 390] on li "7" at bounding box center [804, 795] width 15 height 14
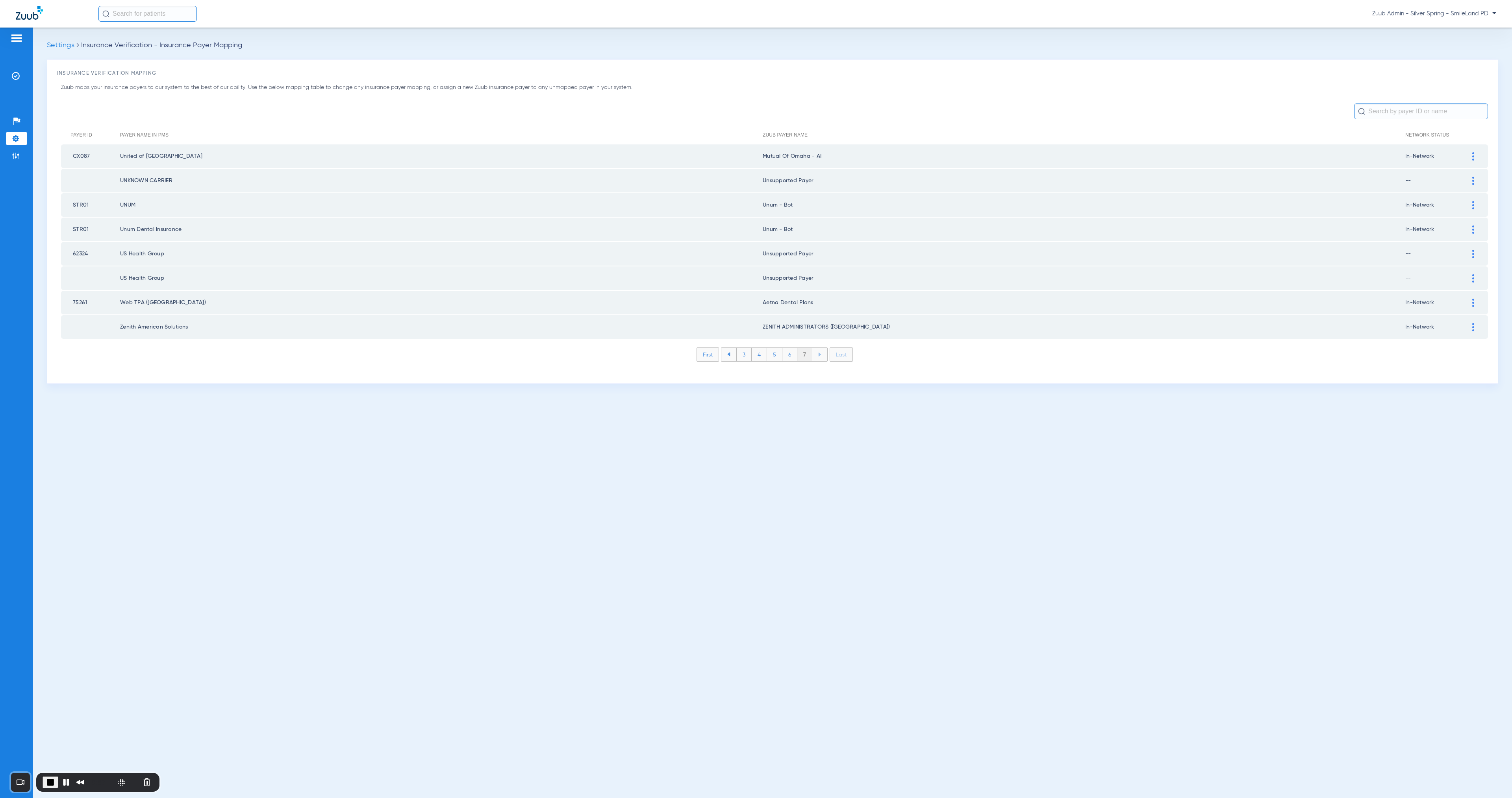
scroll to position [0, 0]
click at [680, 352] on li "First" at bounding box center [708, 354] width 22 height 14
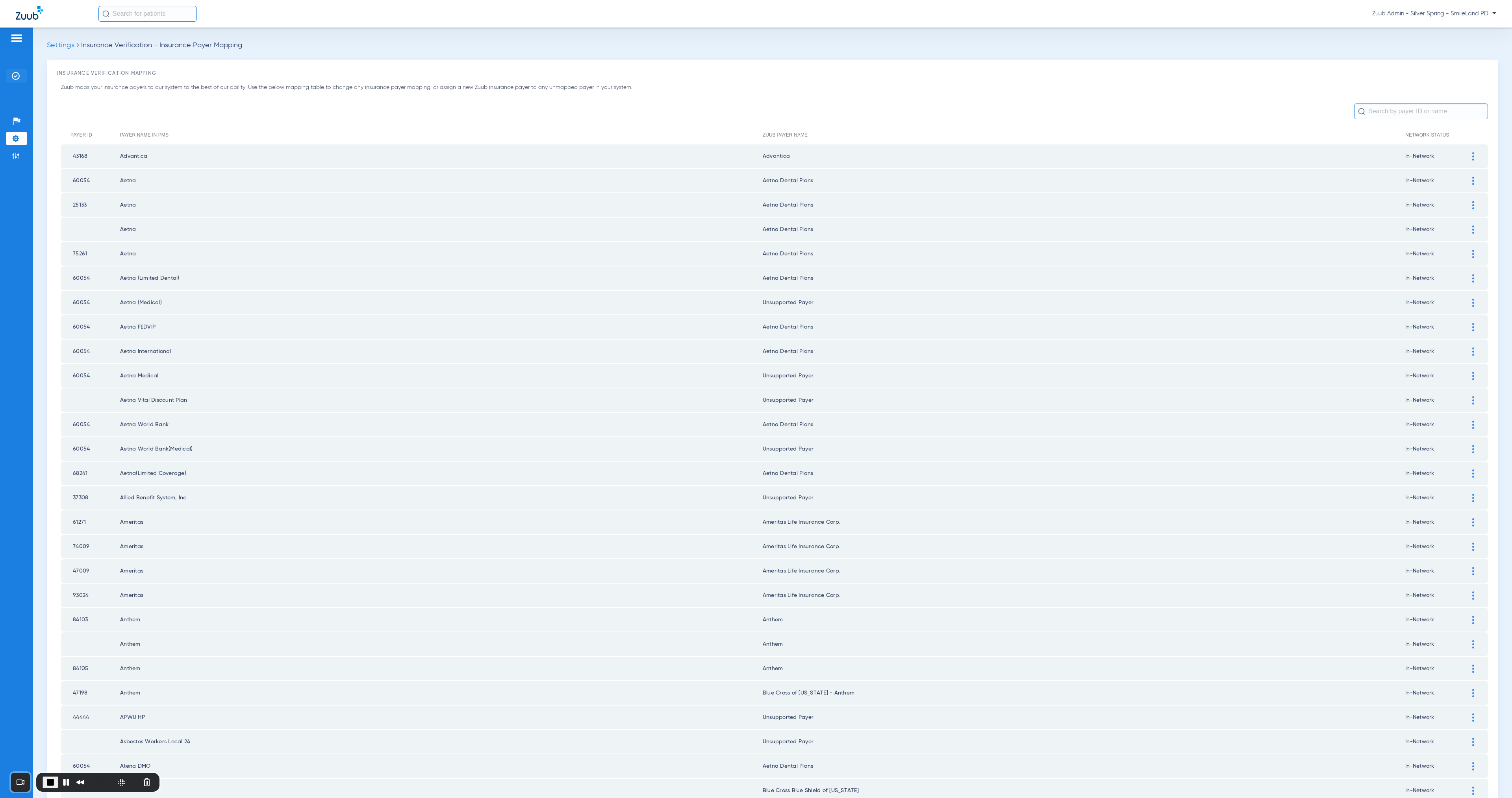
click at [23, 77] on li "Insurance Verification" at bounding box center [16, 76] width 22 height 14
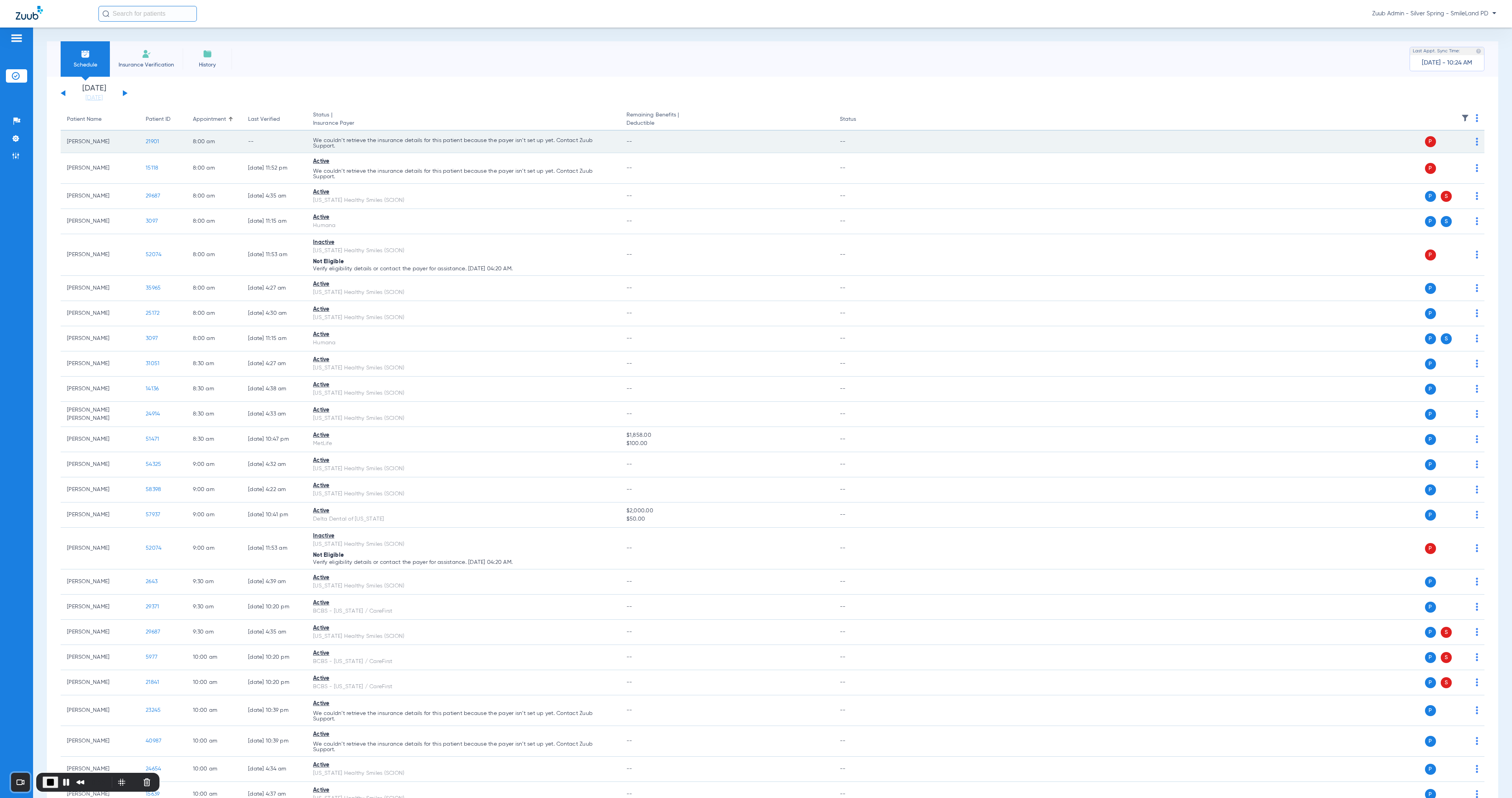
click at [154, 141] on span "21901" at bounding box center [153, 141] width 14 height 5
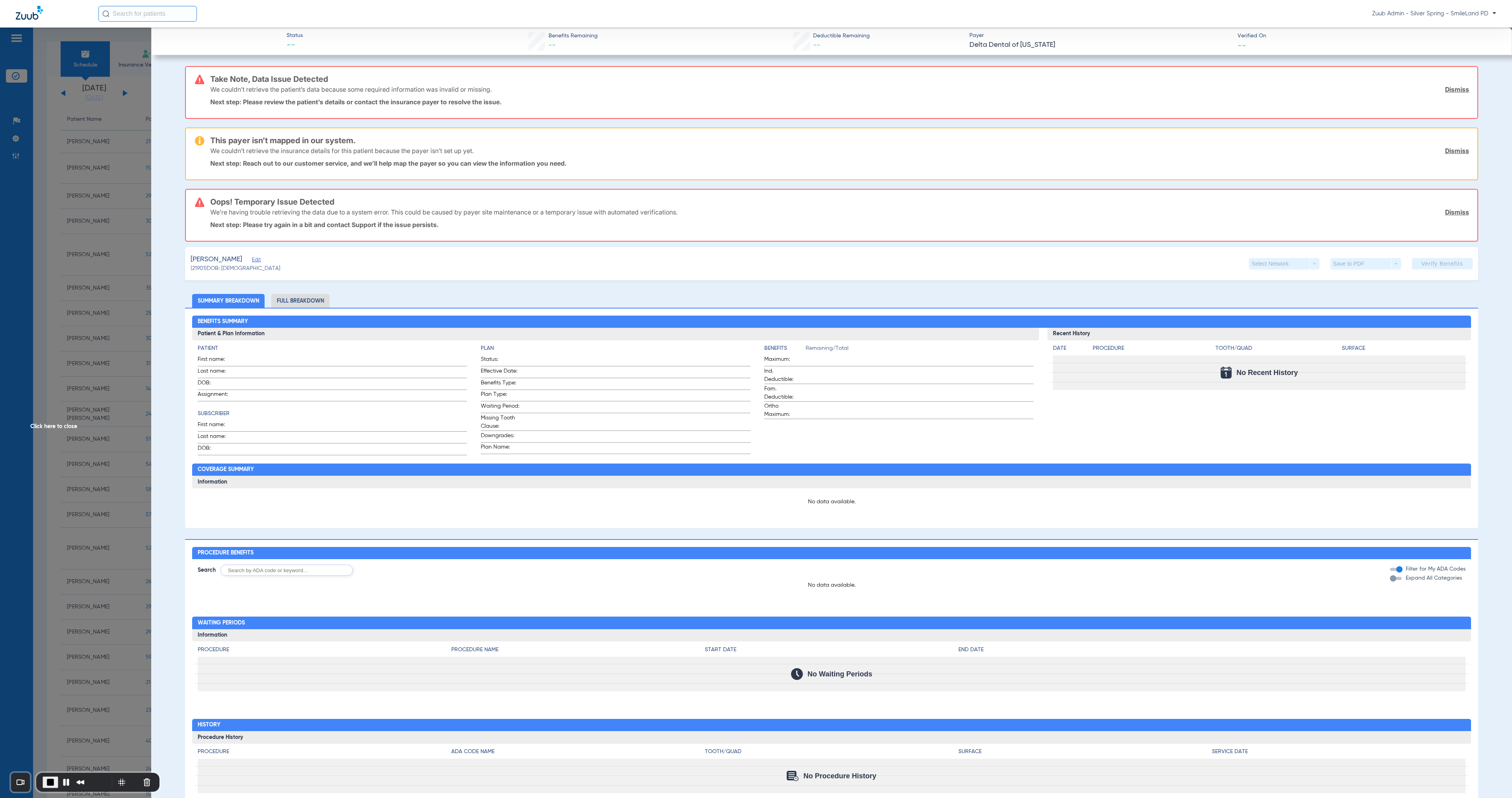
click at [253, 257] on span "Edit" at bounding box center [255, 260] width 7 height 8
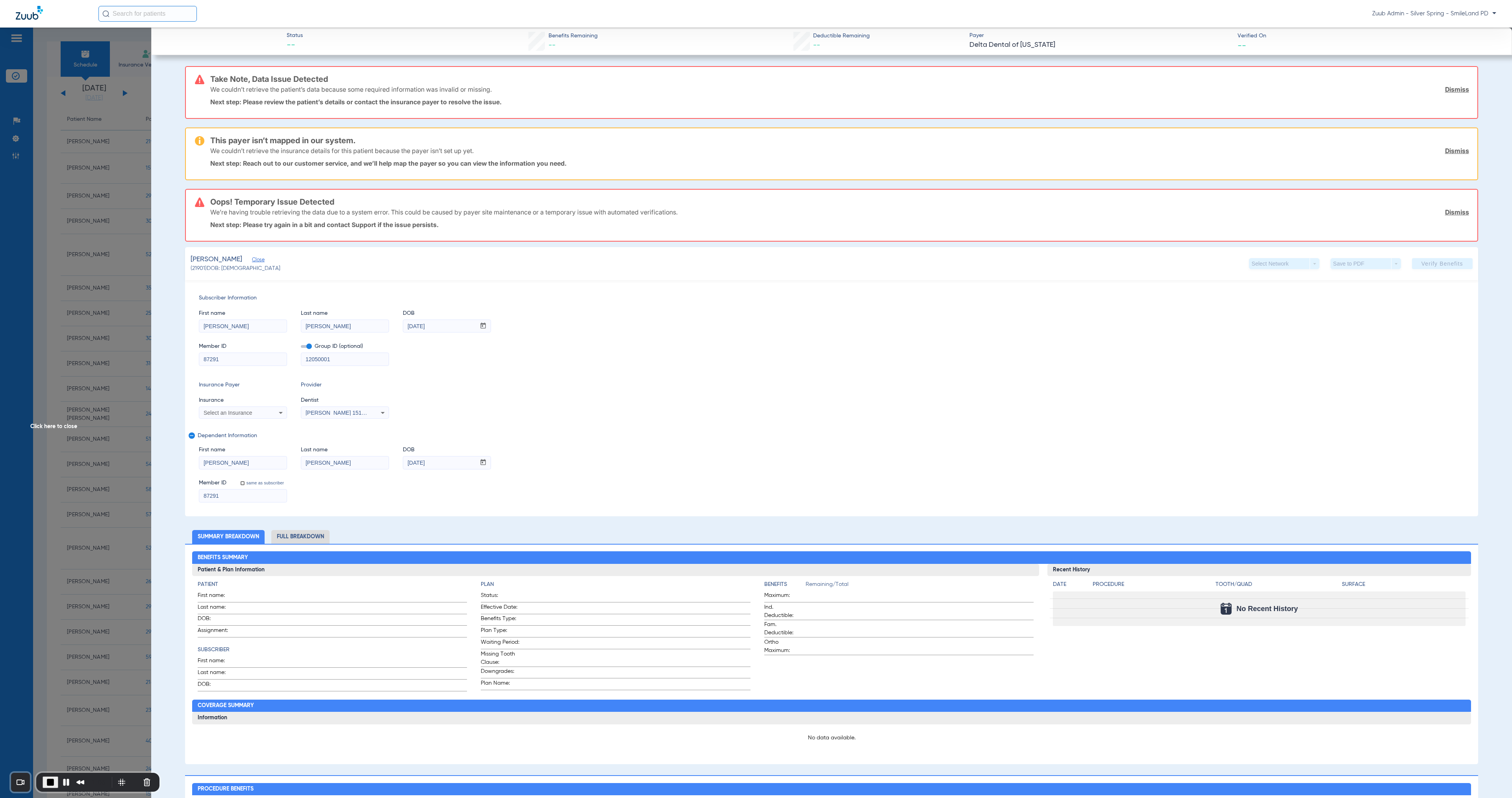
click at [71, 390] on span "Click here to close" at bounding box center [75, 427] width 151 height 798
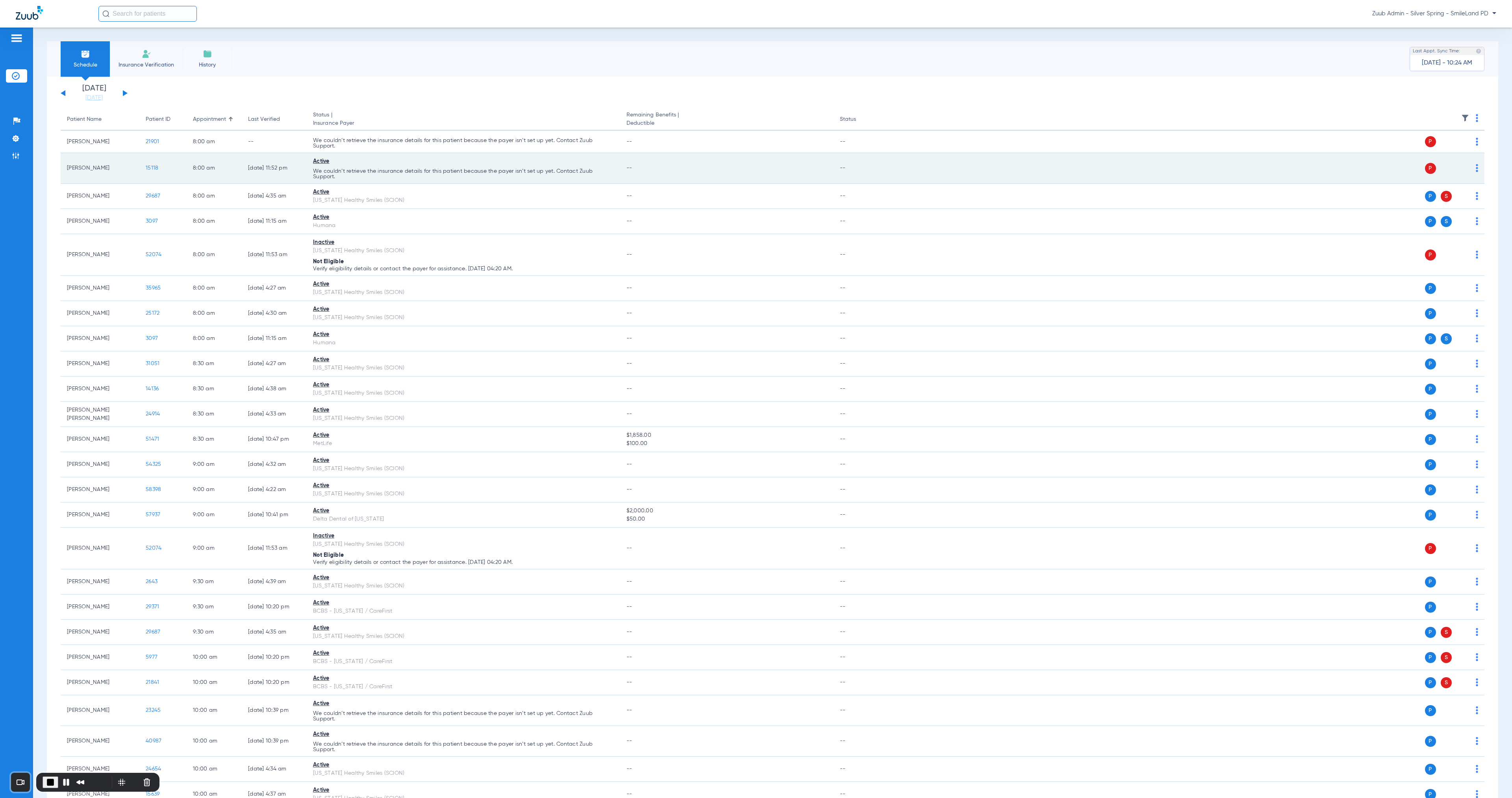
click at [147, 166] on span "15118" at bounding box center [152, 168] width 13 height 5
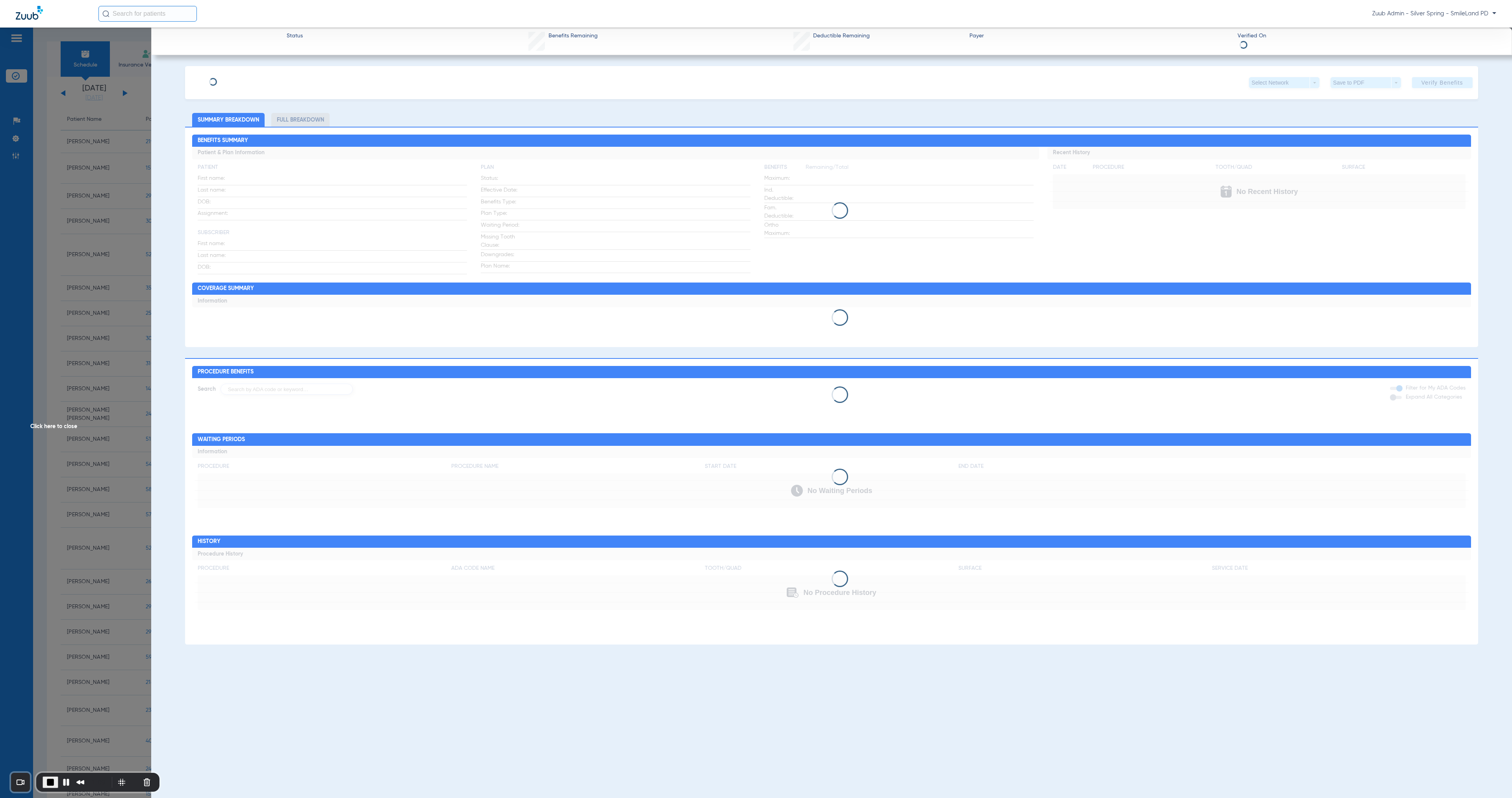
type input "Stephen"
type input "Snyder"
type input "03/16/1980"
type input "87291"
type input "12050001"
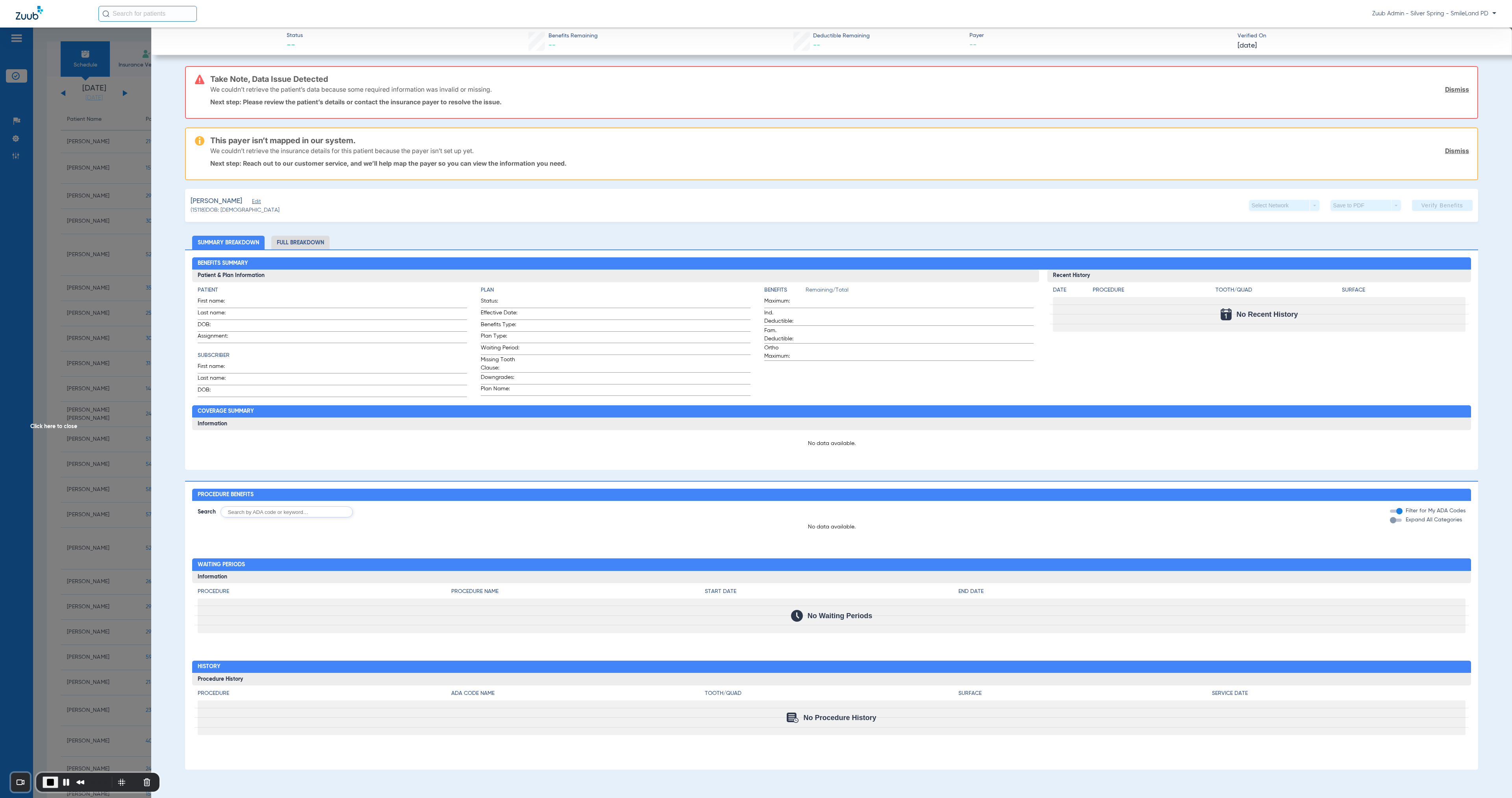
click at [252, 200] on span "Edit" at bounding box center [255, 203] width 7 height 8
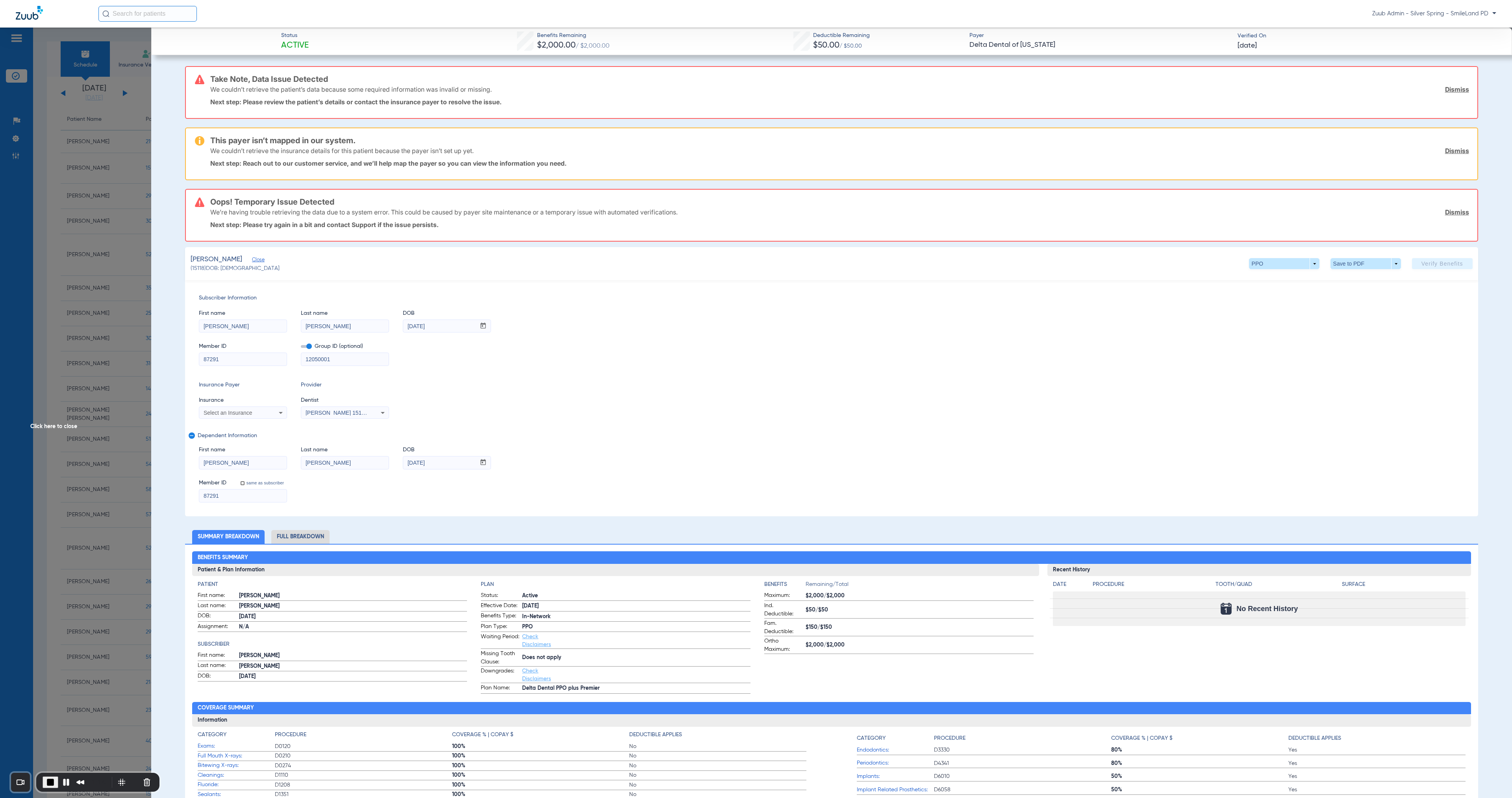
click at [56, 390] on span "Click here to close" at bounding box center [75, 427] width 151 height 798
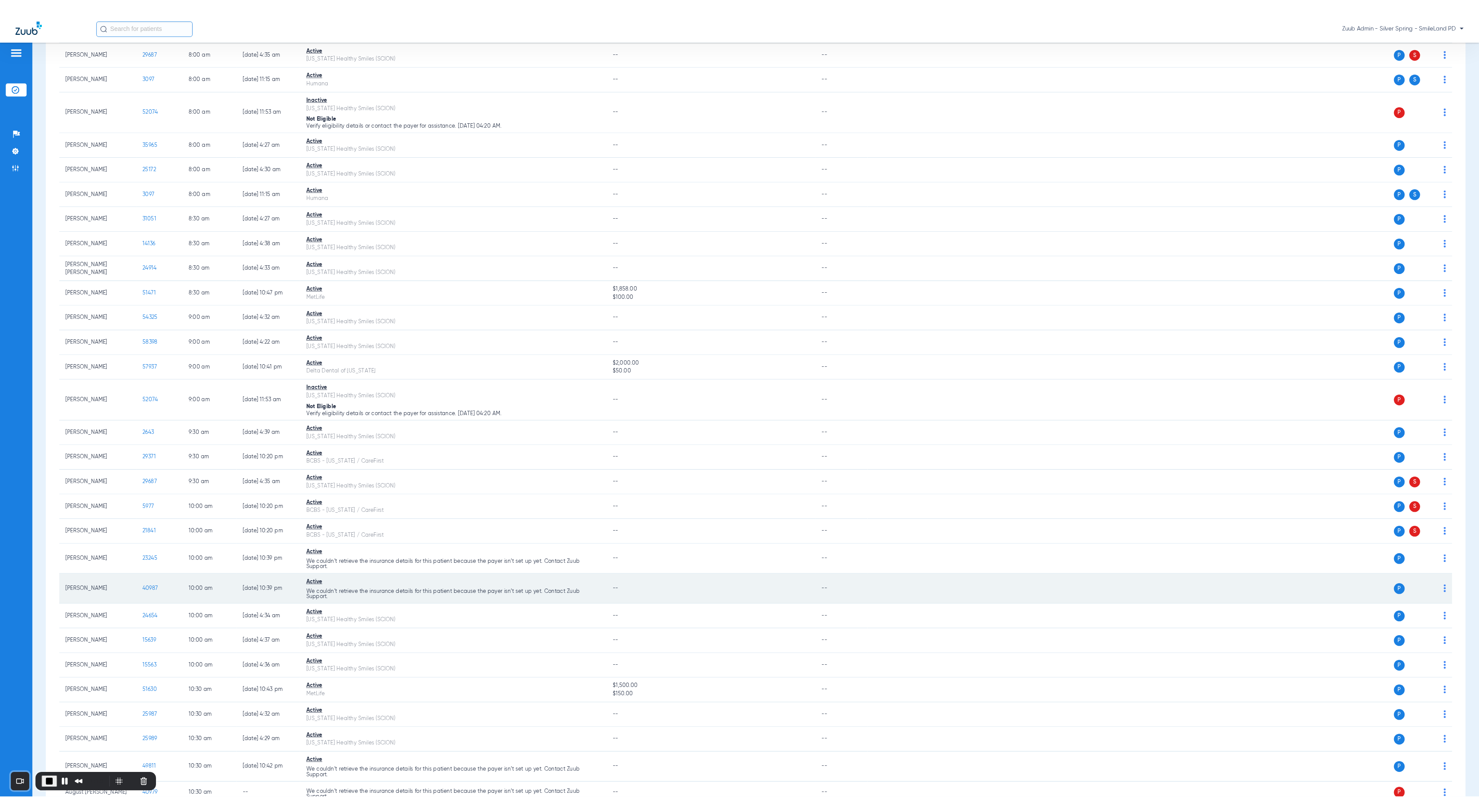
scroll to position [259, 0]
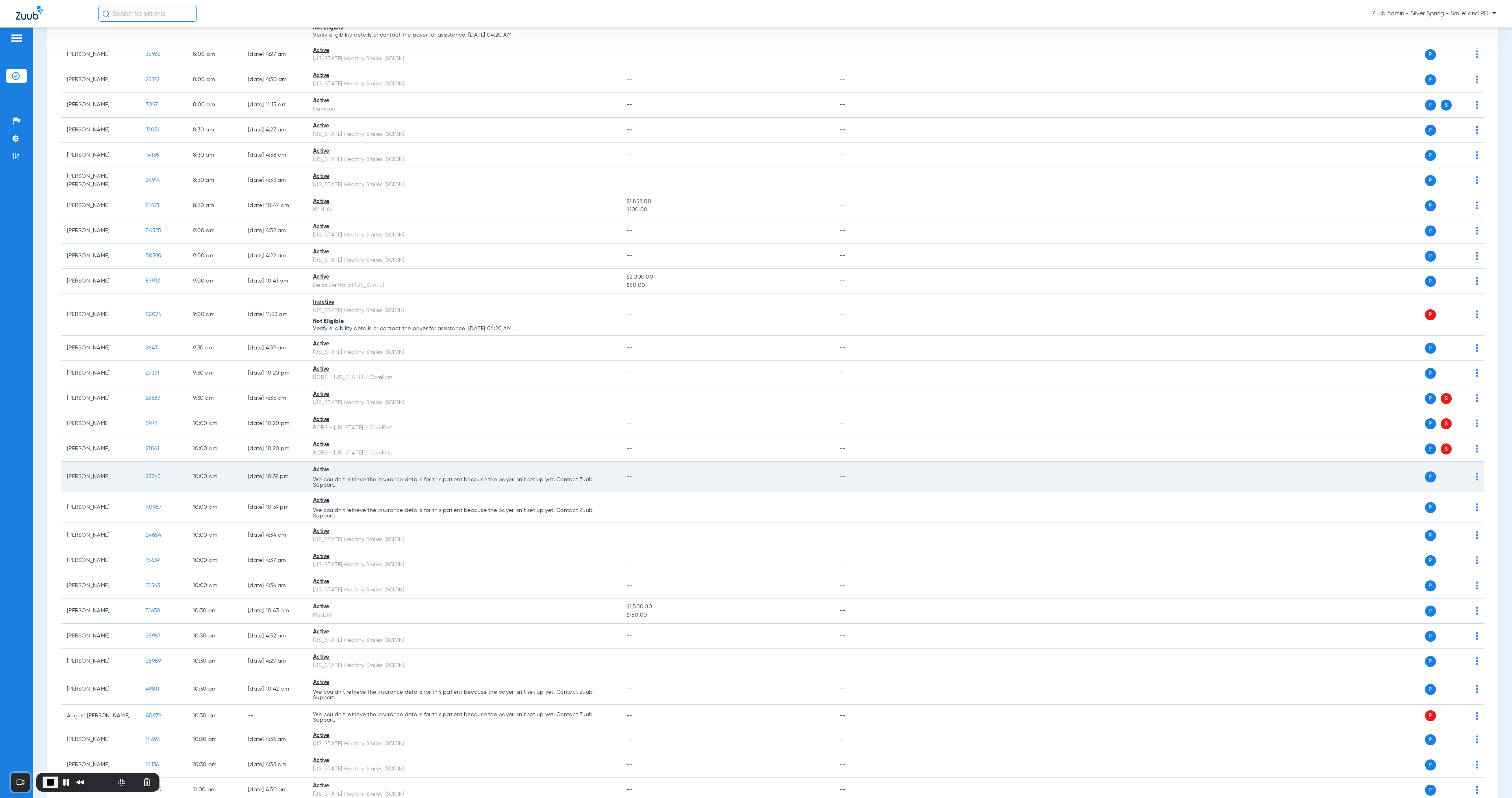
click at [152, 390] on span "23245" at bounding box center [153, 477] width 15 height 5
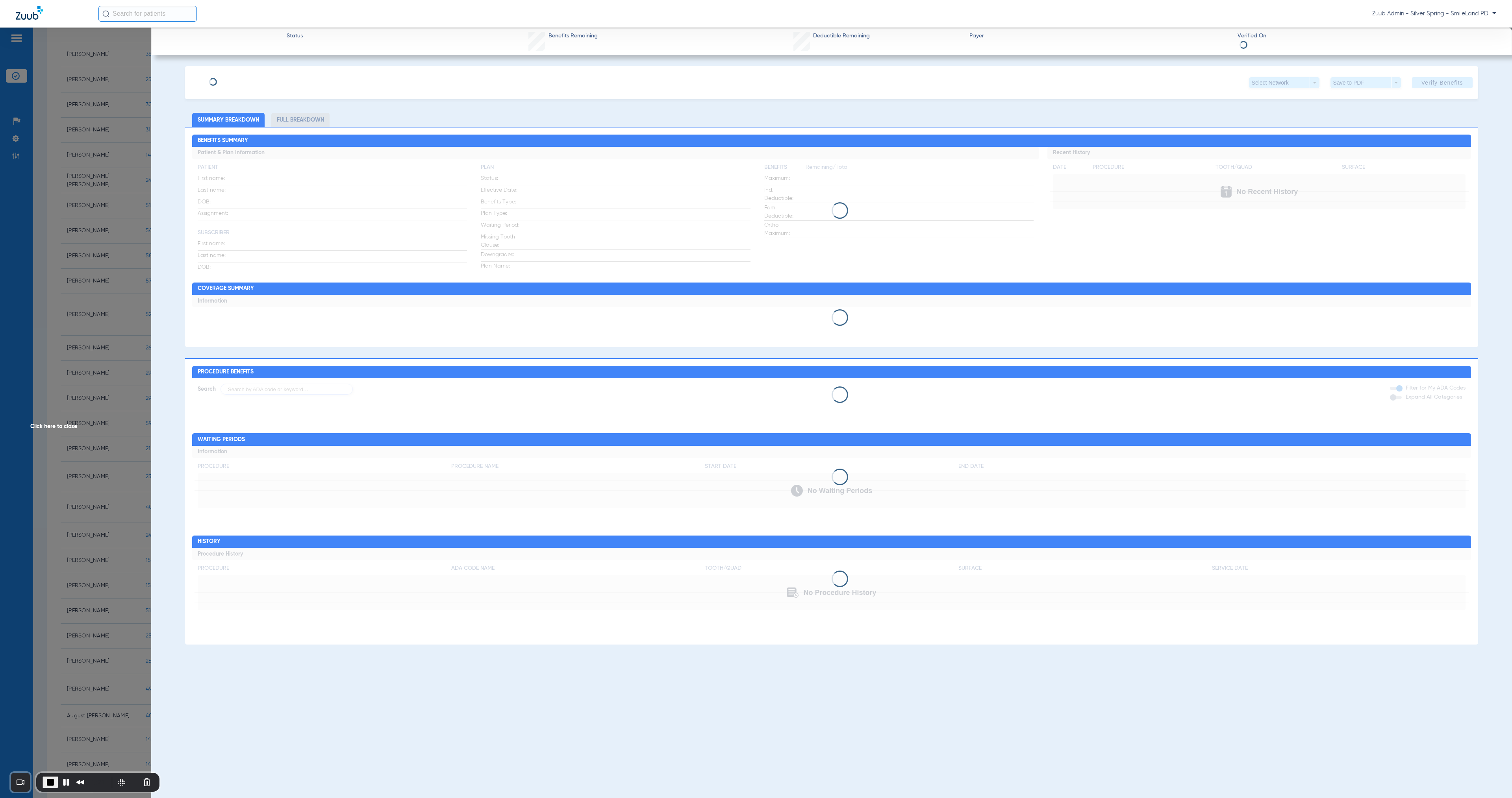
type input "Allison"
type input "Mcfall"
type input "07/10/1982"
type input "118687763201"
type input "1977200006"
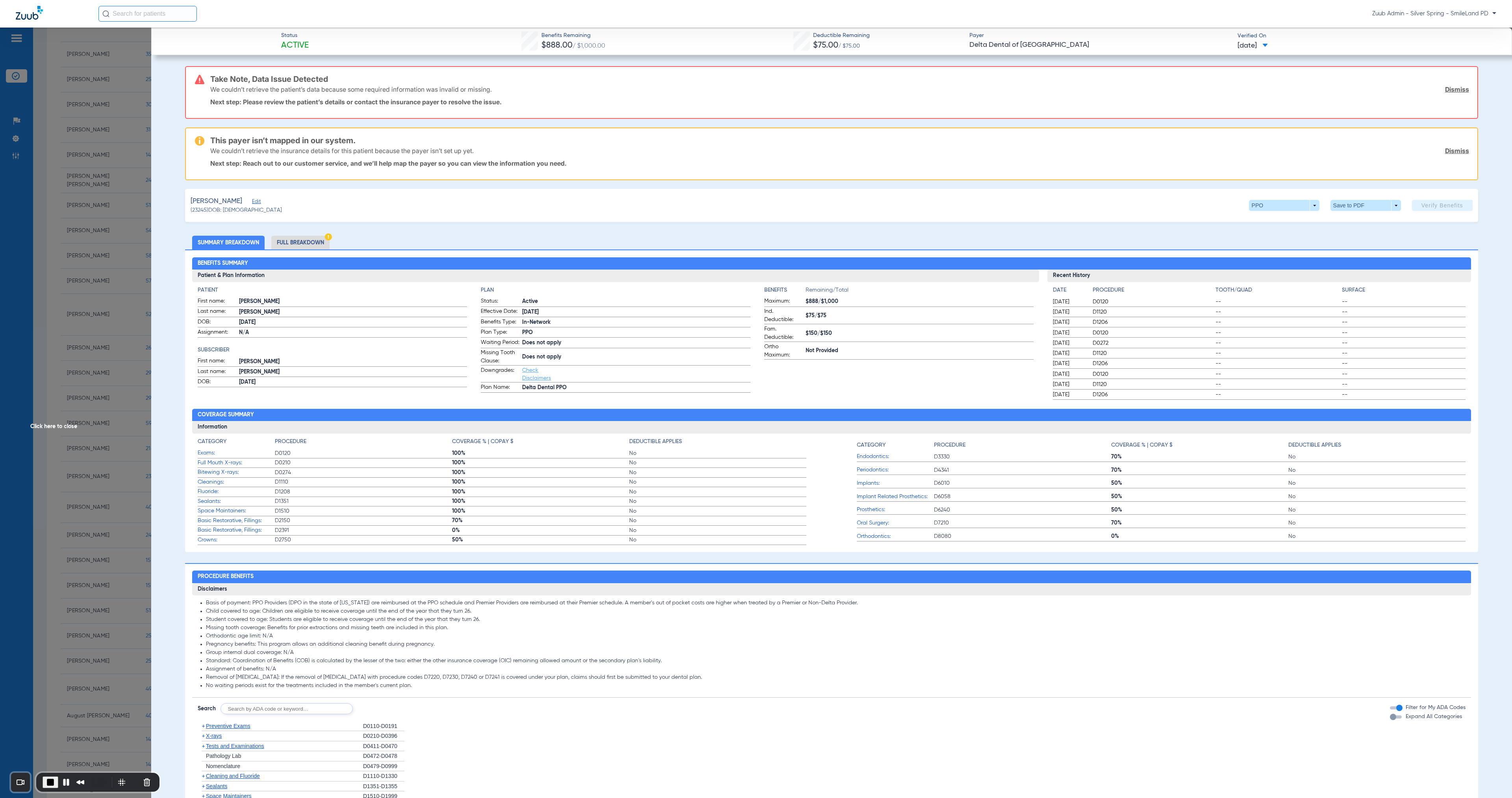
click at [259, 200] on span "Edit" at bounding box center [255, 203] width 7 height 8
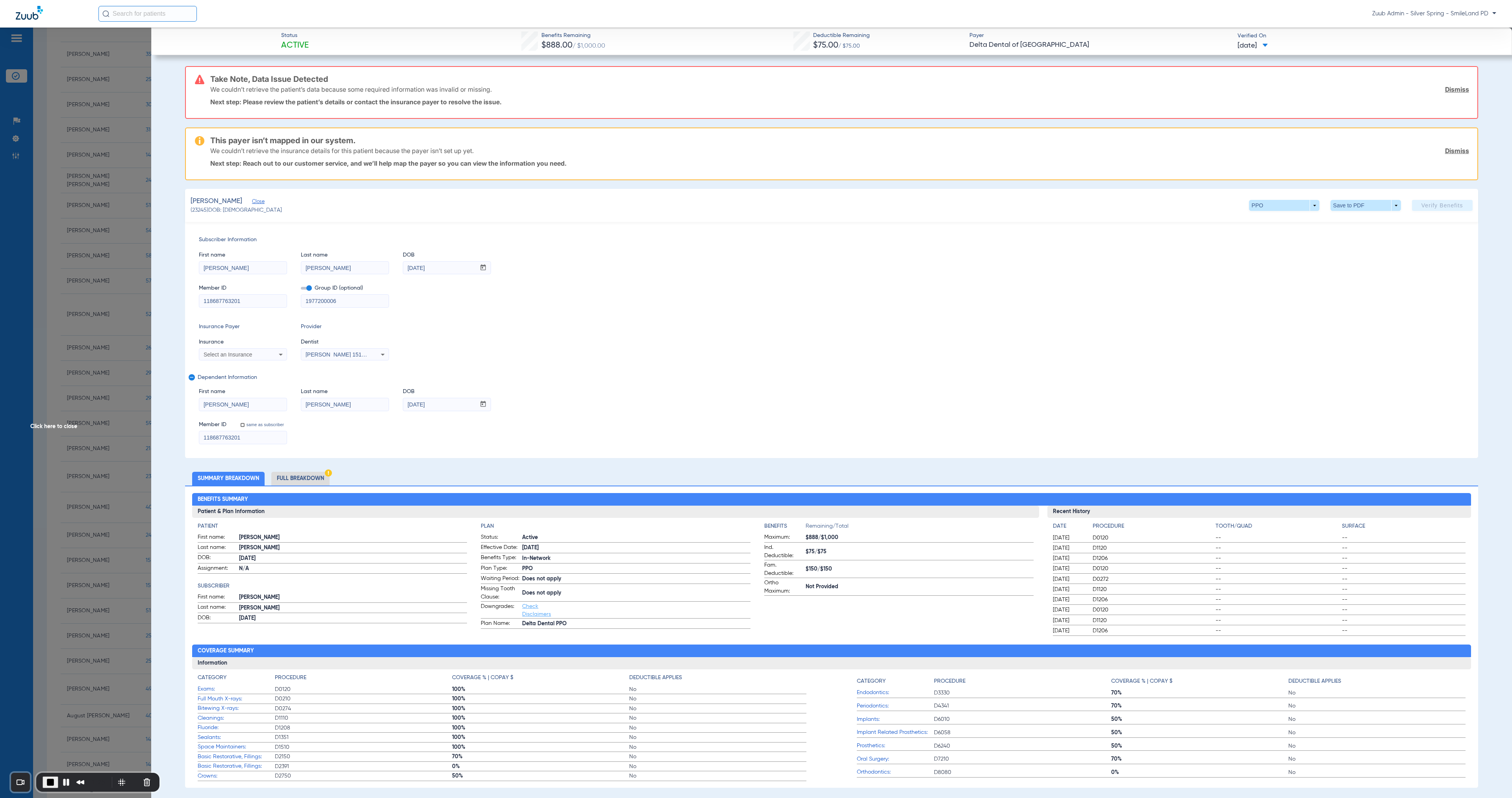
click at [63, 390] on span "Click here to close" at bounding box center [75, 427] width 151 height 798
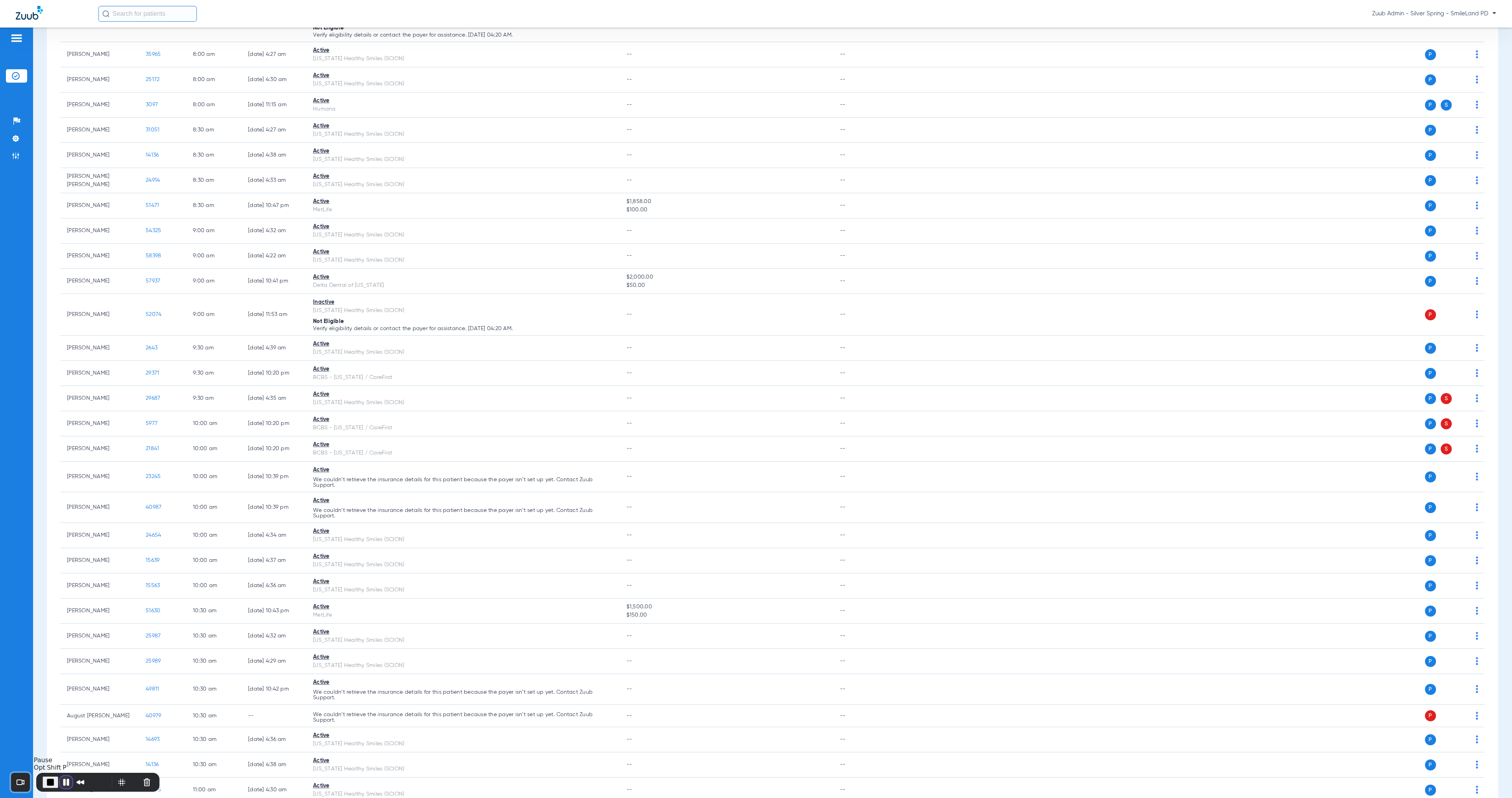
click at [68, 390] on button "Pause Recording" at bounding box center [66, 782] width 13 height 13
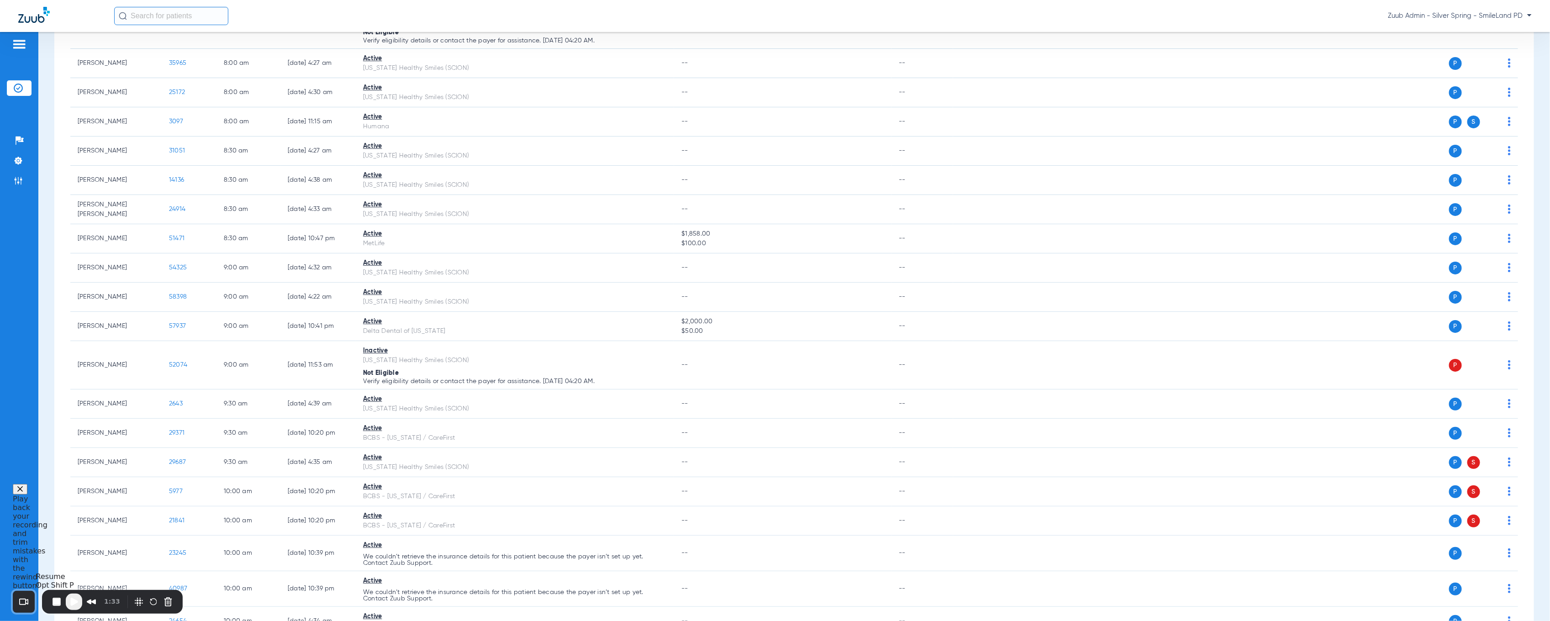
click at [76, 453] on span "Play Recording" at bounding box center [74, 602] width 11 height 11
click at [59, 453] on span "End Recording" at bounding box center [58, 602] width 11 height 11
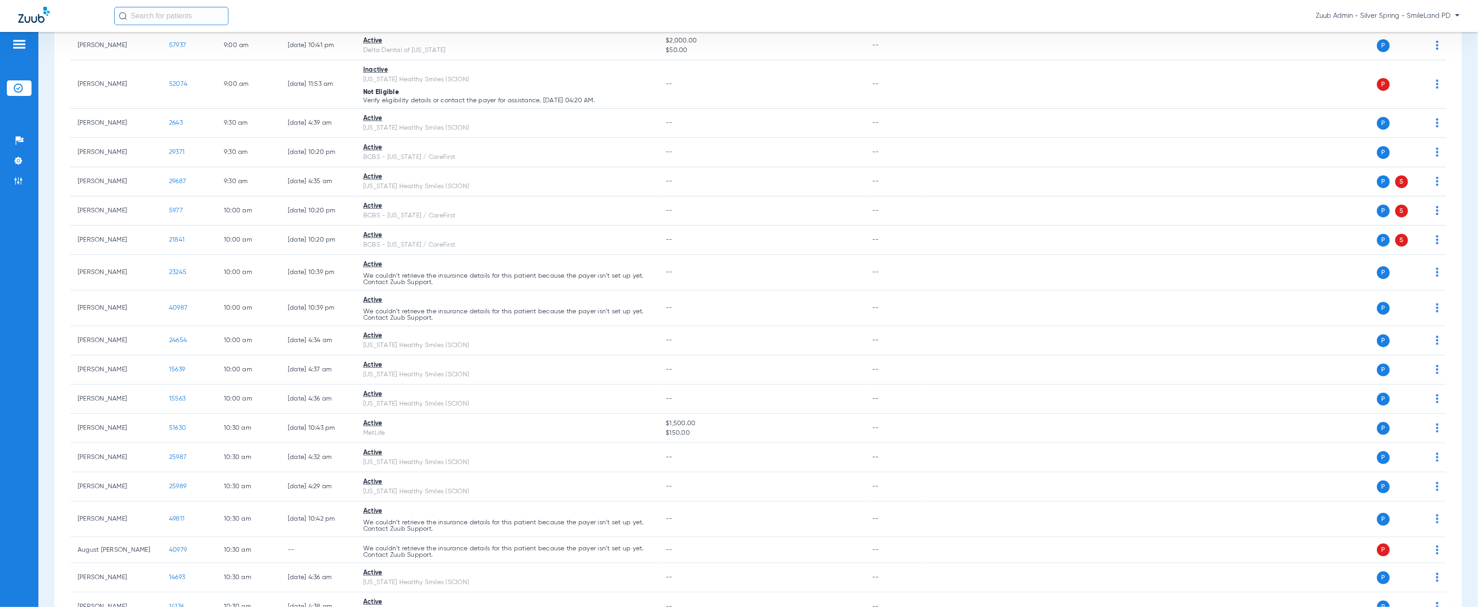
scroll to position [621, 0]
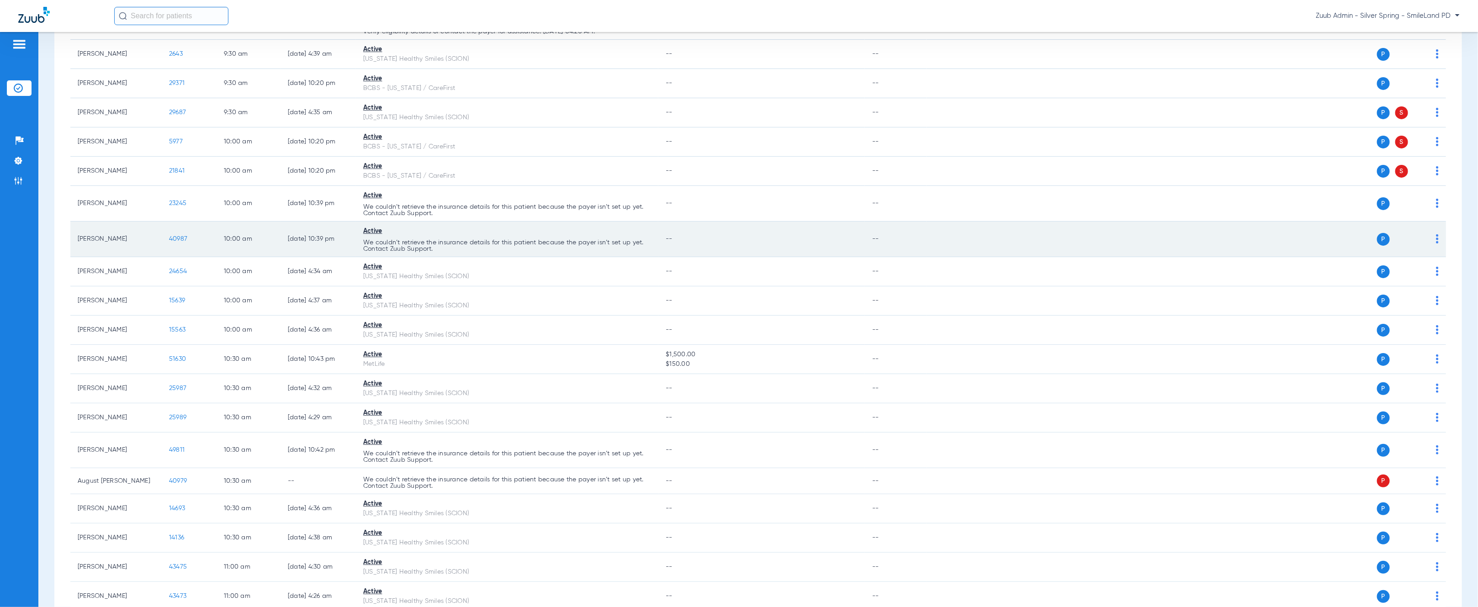
click at [196, 243] on td "40987" at bounding box center [189, 240] width 55 height 36
drag, startPoint x: 194, startPoint y: 238, endPoint x: 159, endPoint y: 234, distance: 35.5
click at [159, 234] on tr "Rosalie Weinstein 40987 10:00 AM 08/13/25 10:39 PM Active We couldn’t retrieve …" at bounding box center [757, 240] width 1375 height 36
copy tr "40987"
